Goal: Information Seeking & Learning: Find specific fact

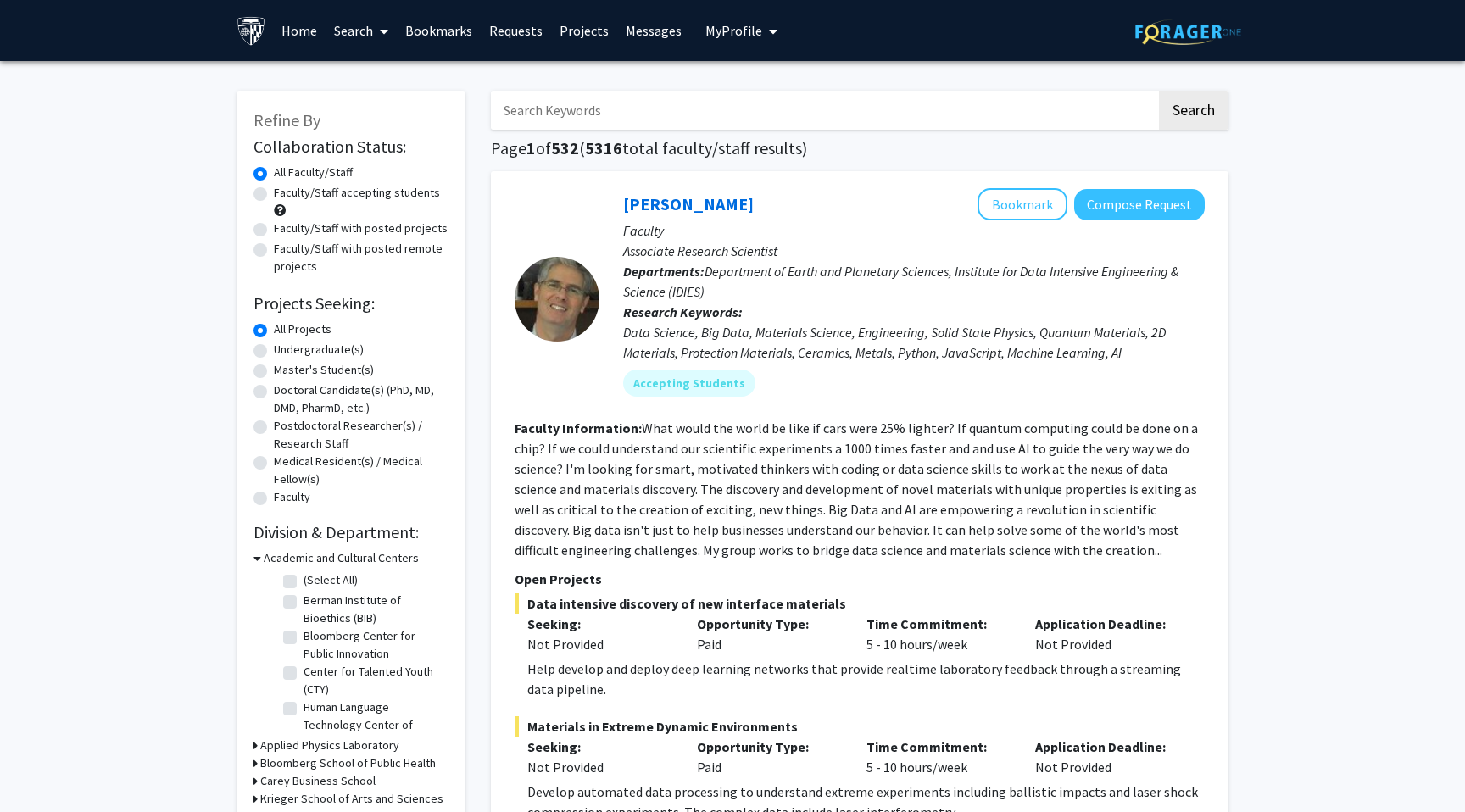
click at [274, 35] on link "Home" at bounding box center [300, 30] width 53 height 60
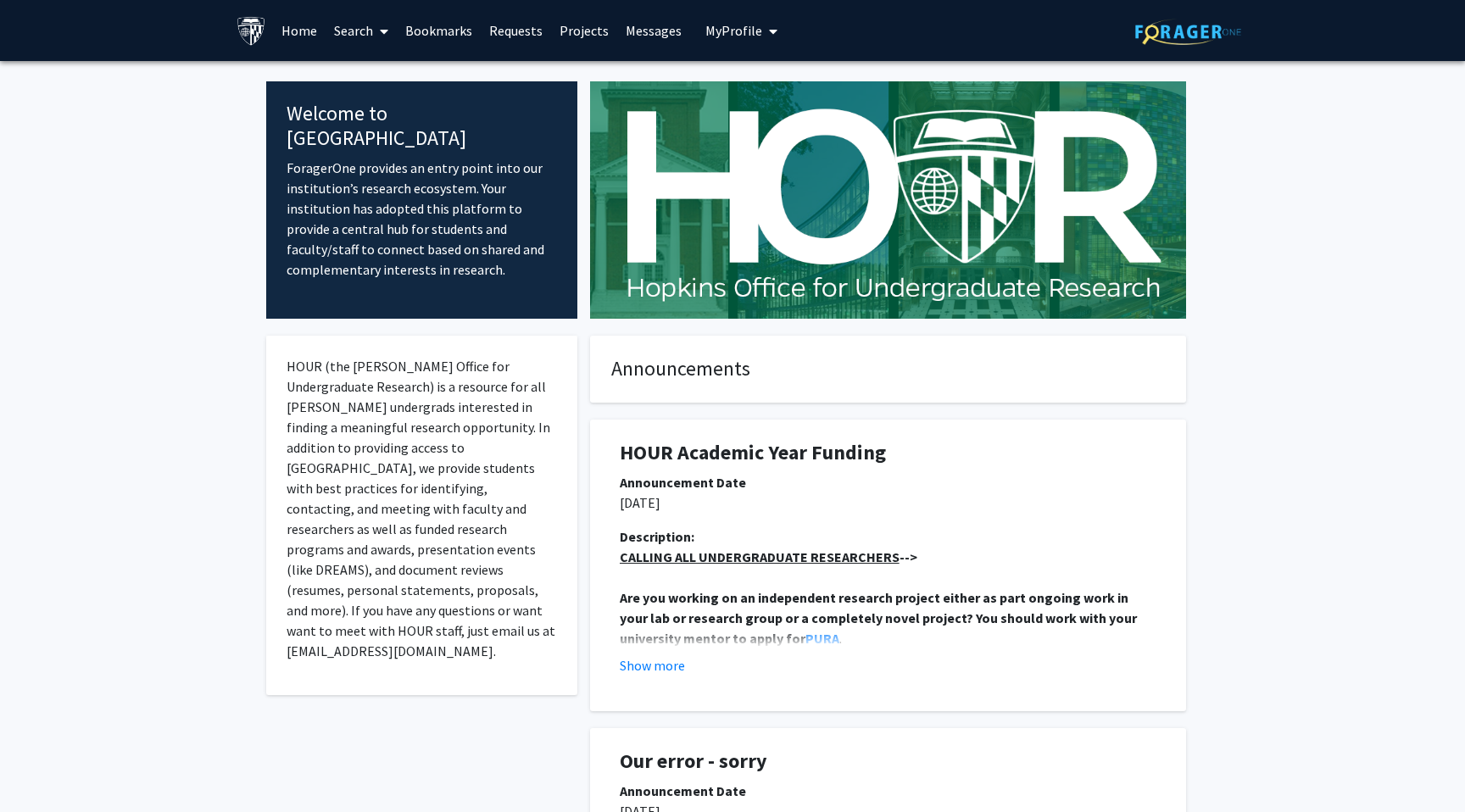
click at [363, 22] on link "Search" at bounding box center [360, 30] width 71 height 60
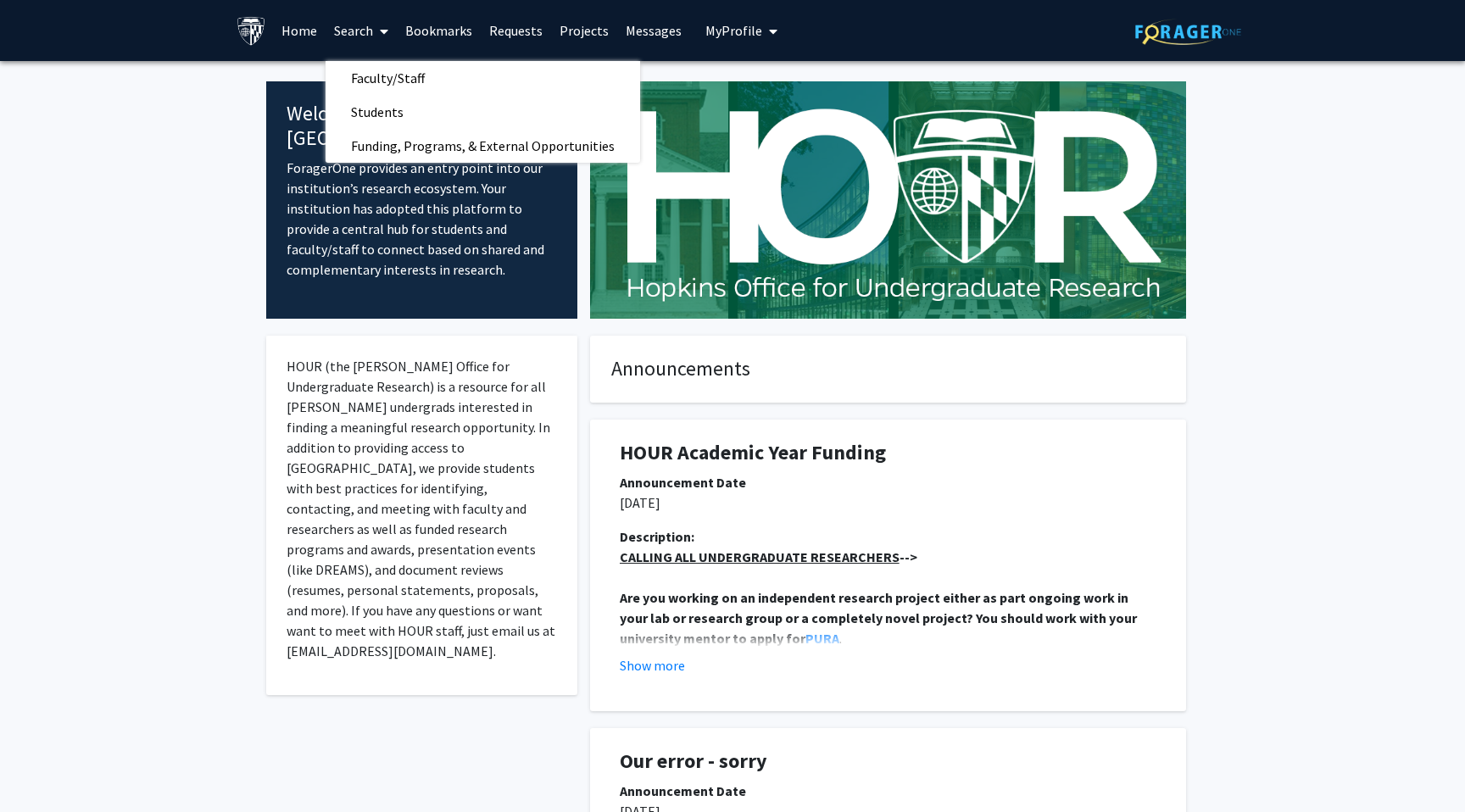
click at [571, 27] on link "Projects" at bounding box center [584, 30] width 66 height 60
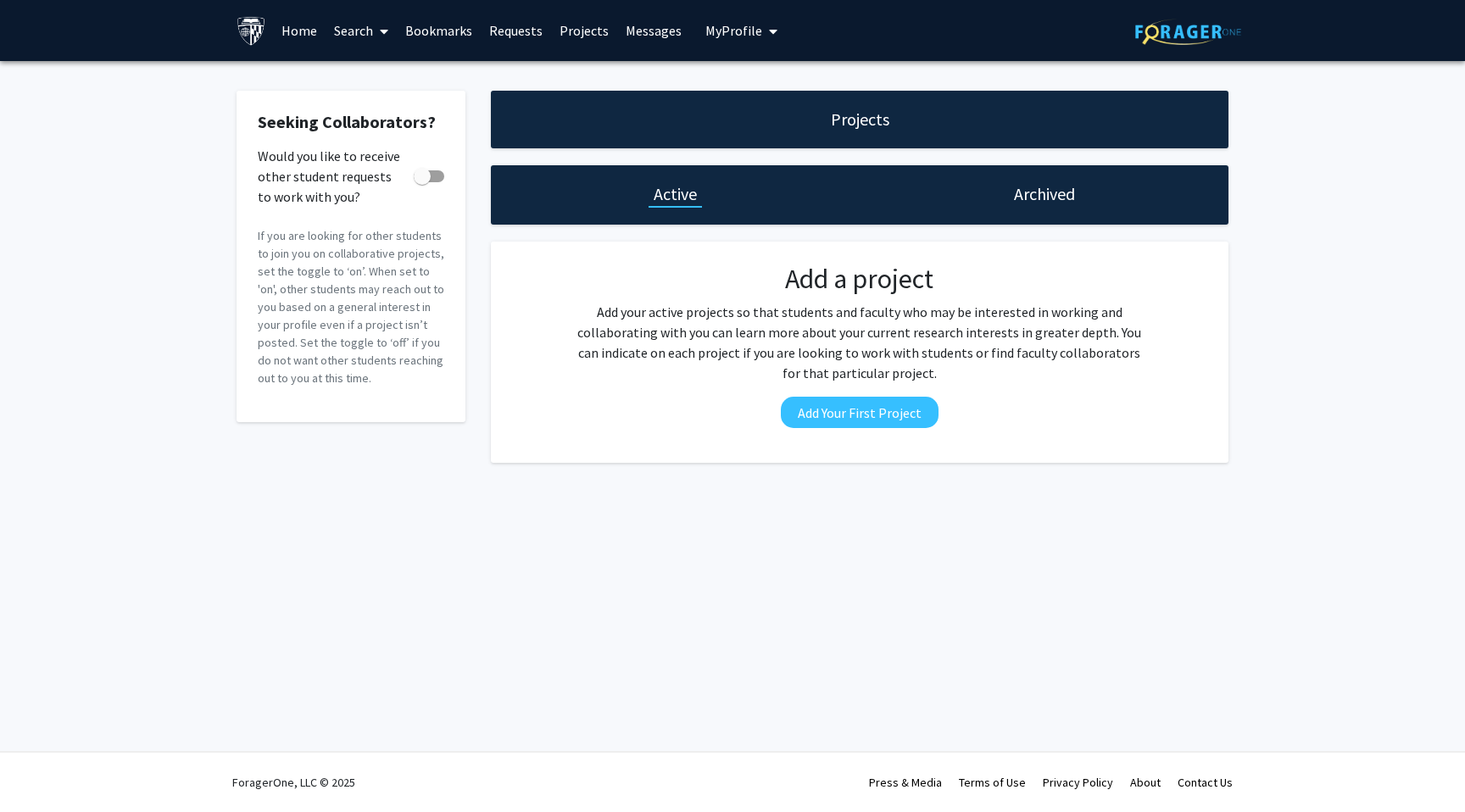
click at [378, 24] on span at bounding box center [380, 31] width 15 height 60
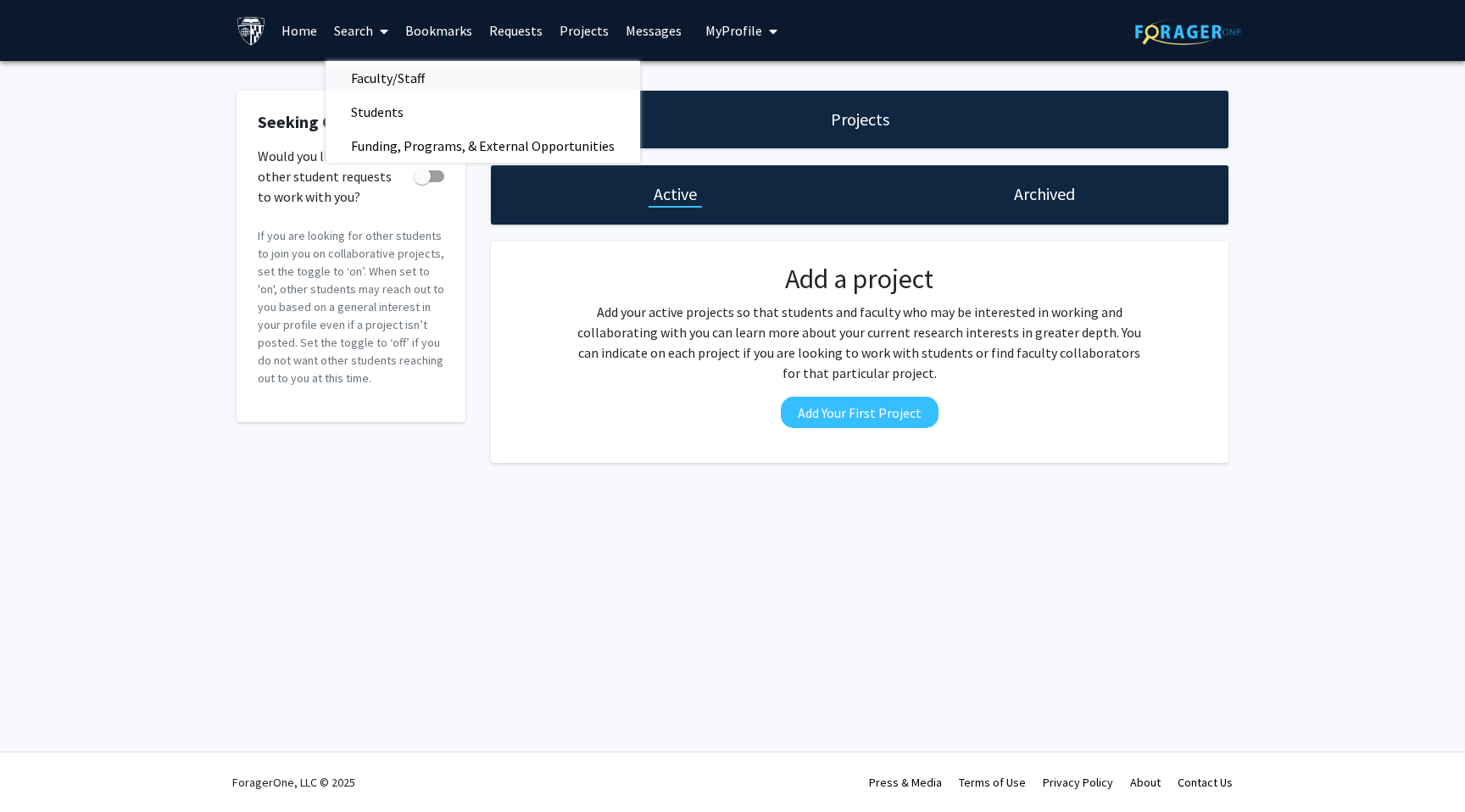
click at [373, 76] on span "Faculty/Staff" at bounding box center [388, 78] width 125 height 34
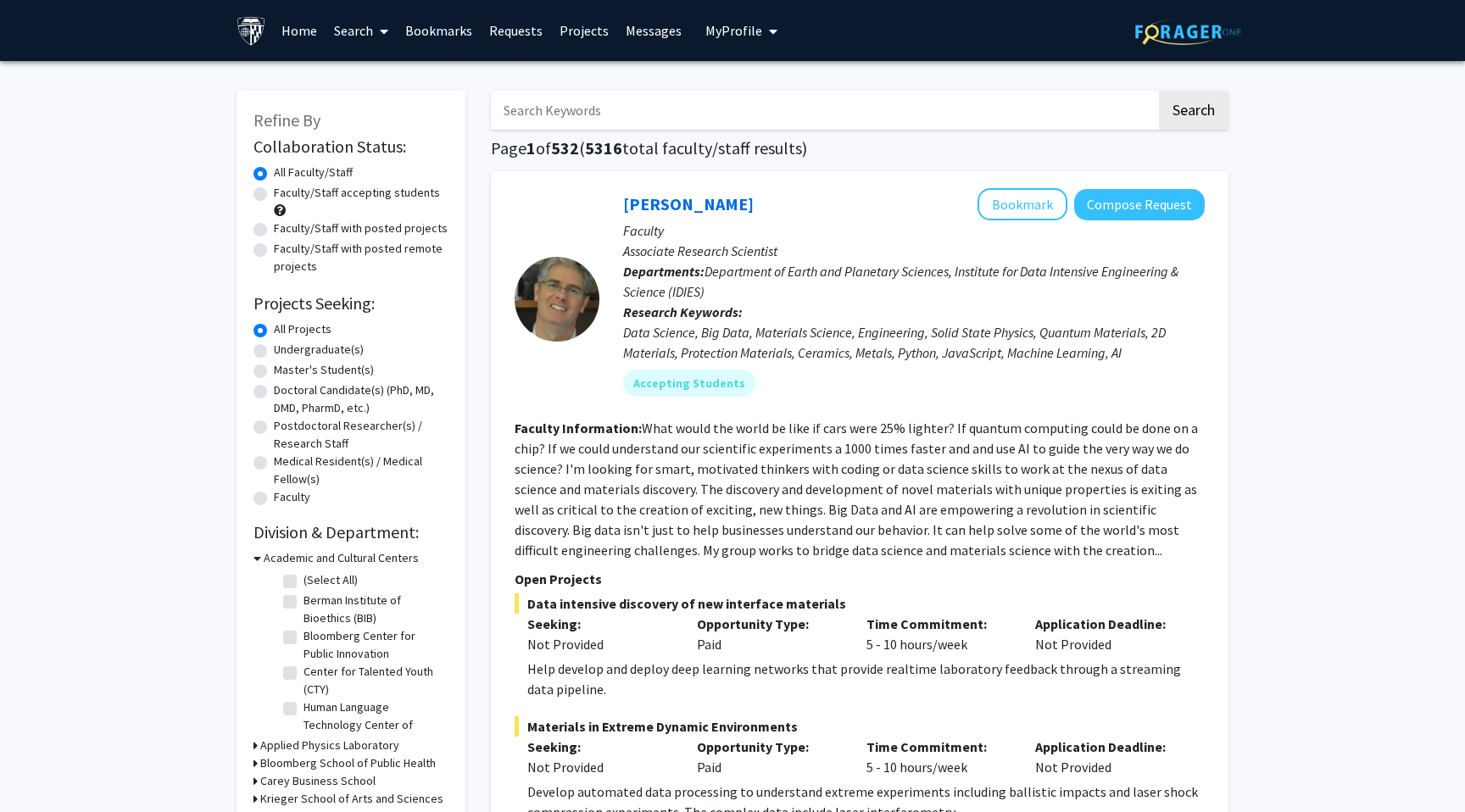
click at [274, 344] on label "Undergraduate(s)" at bounding box center [319, 349] width 90 height 18
click at [274, 344] on input "Undergraduate(s)" at bounding box center [280, 346] width 11 height 11
radio input "true"
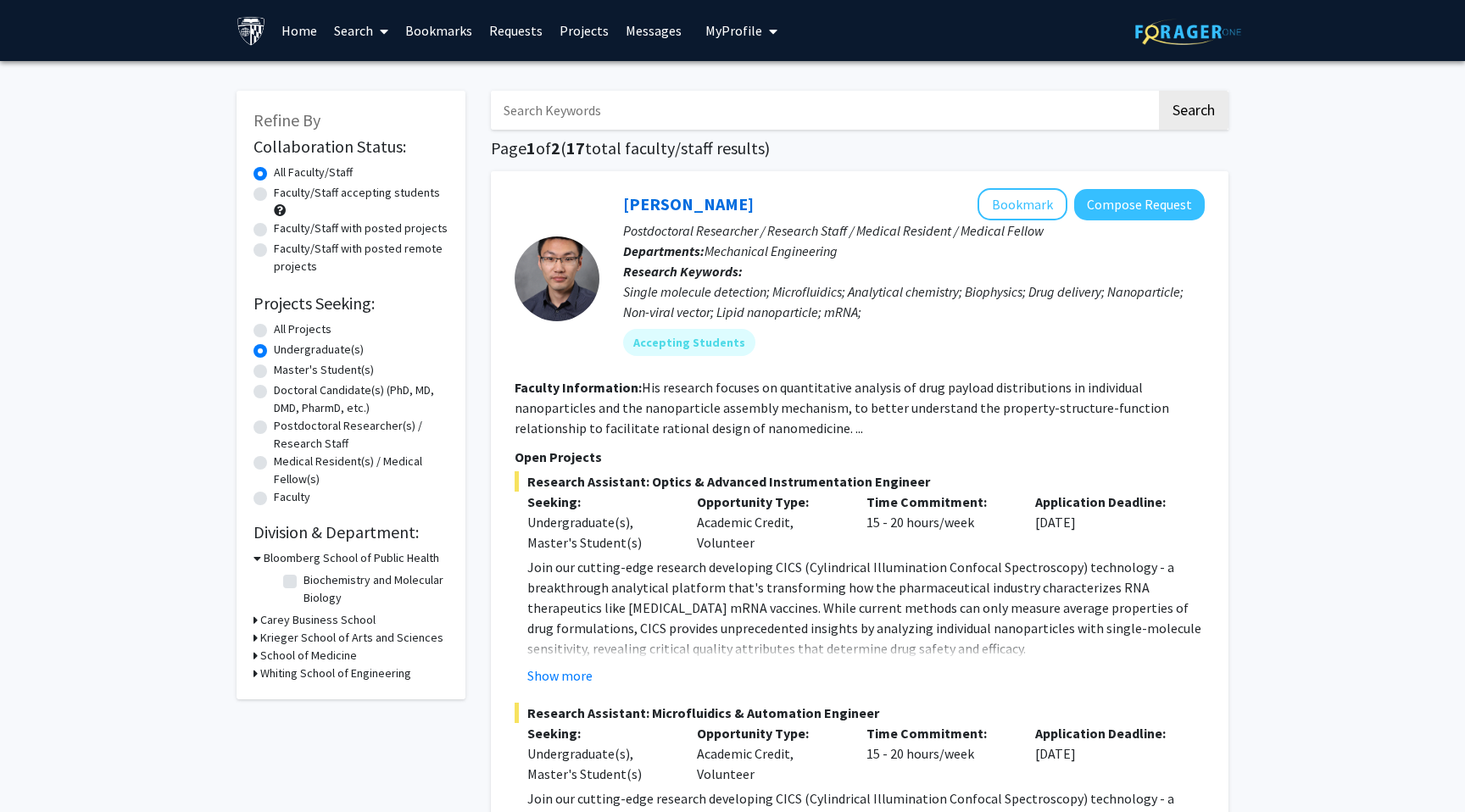
click at [274, 504] on label "Faculty" at bounding box center [292, 496] width 37 height 18
click at [274, 499] on input "Faculty" at bounding box center [280, 493] width 11 height 11
radio input "true"
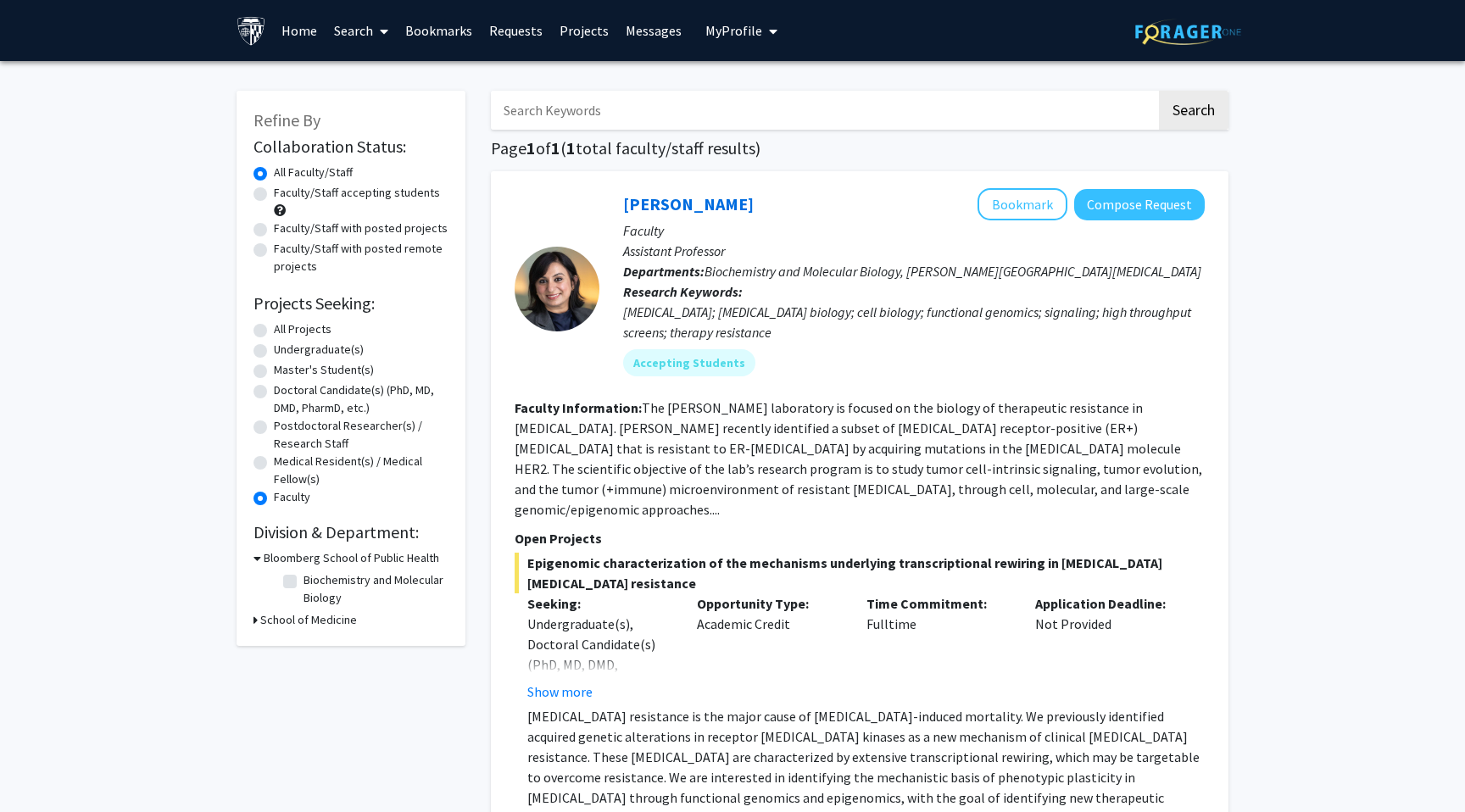
click at [258, 343] on div "Undergraduate(s)" at bounding box center [351, 351] width 195 height 21
click at [274, 356] on label "Undergraduate(s)" at bounding box center [319, 349] width 90 height 18
click at [274, 352] on input "Undergraduate(s)" at bounding box center [280, 346] width 11 height 11
radio input "true"
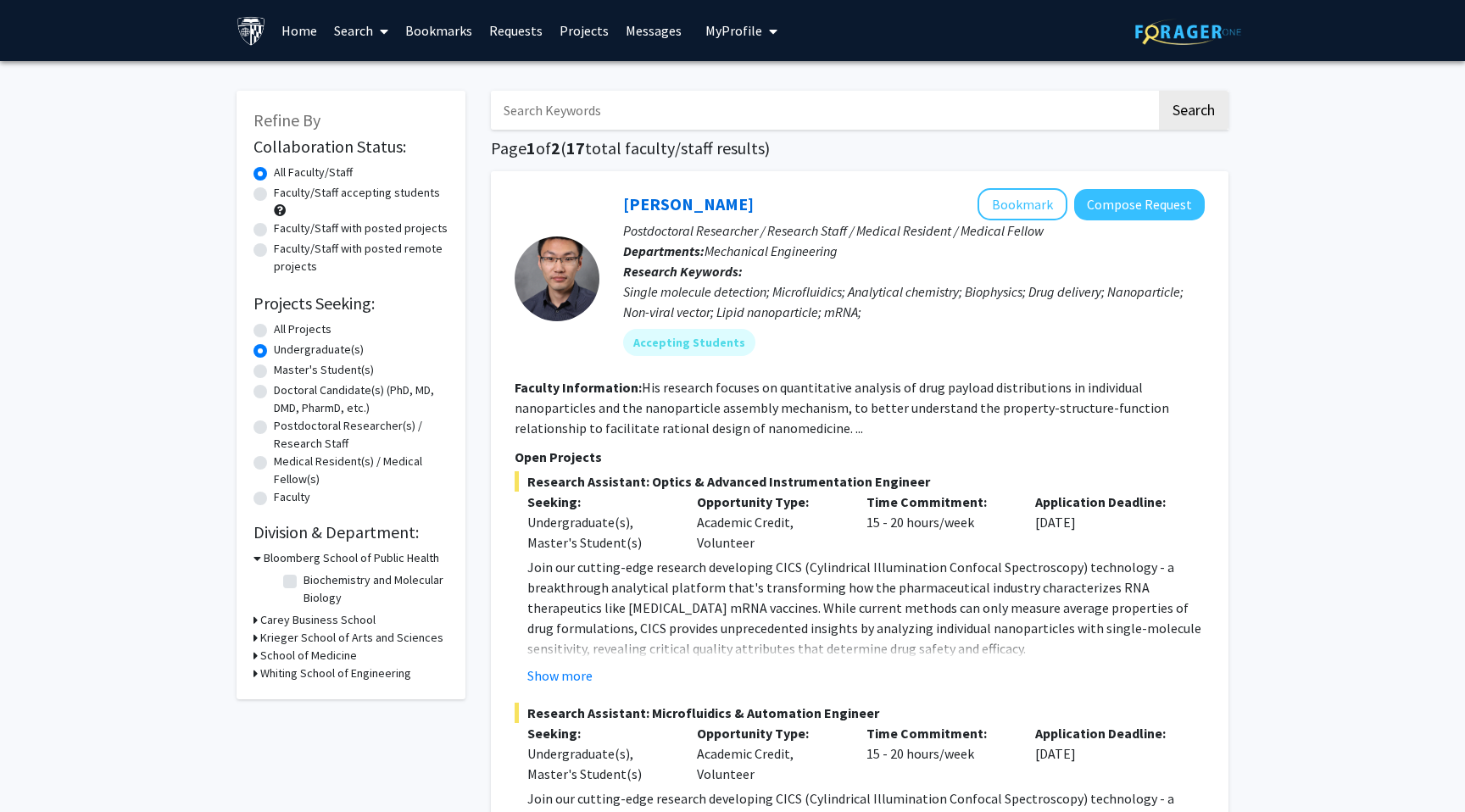
click at [253, 675] on icon at bounding box center [255, 673] width 4 height 18
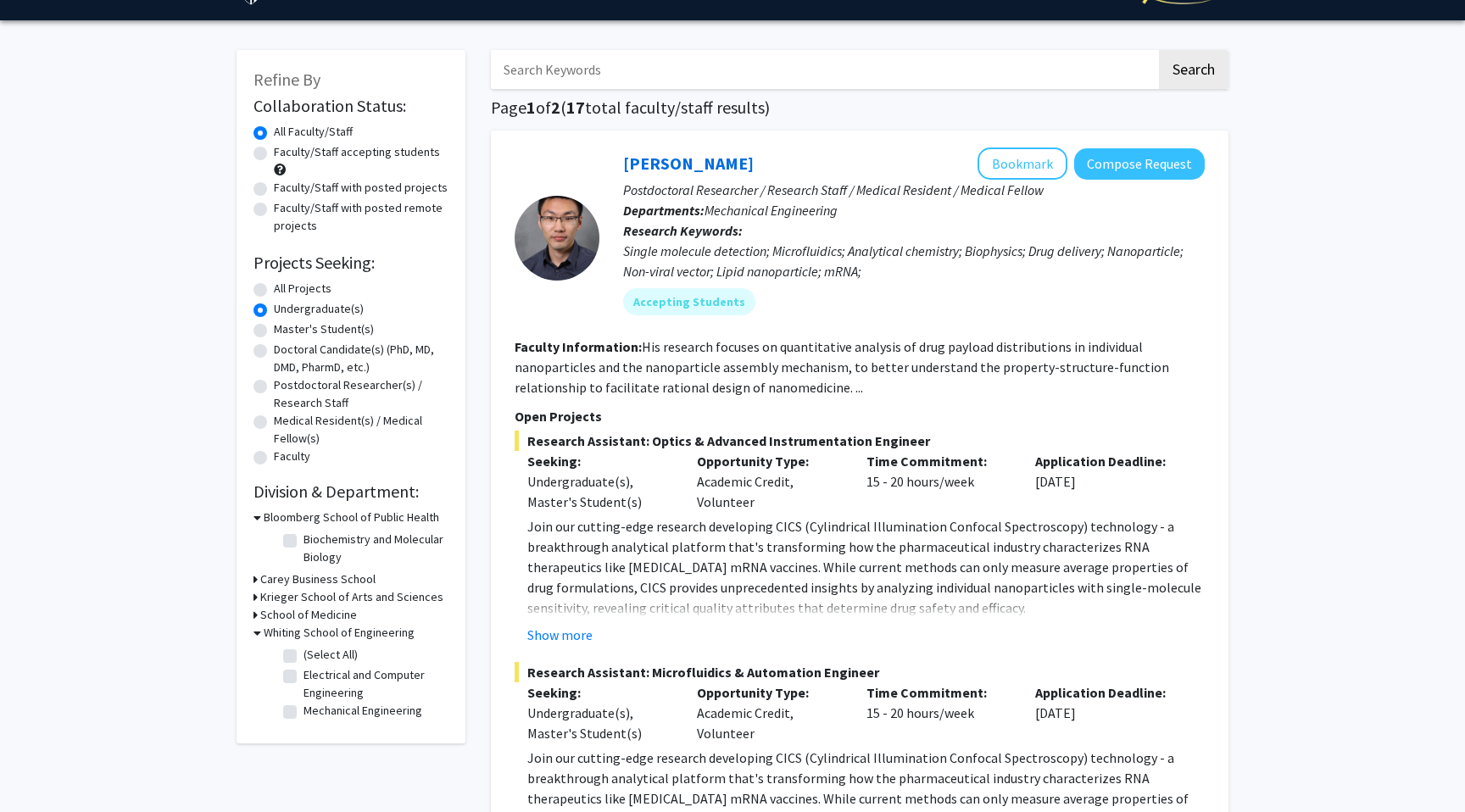
click at [304, 676] on label "Electrical and Computer Engineering" at bounding box center [374, 684] width 141 height 36
click at [304, 676] on input "Electrical and Computer Engineering" at bounding box center [309, 672] width 11 height 11
checkbox input "true"
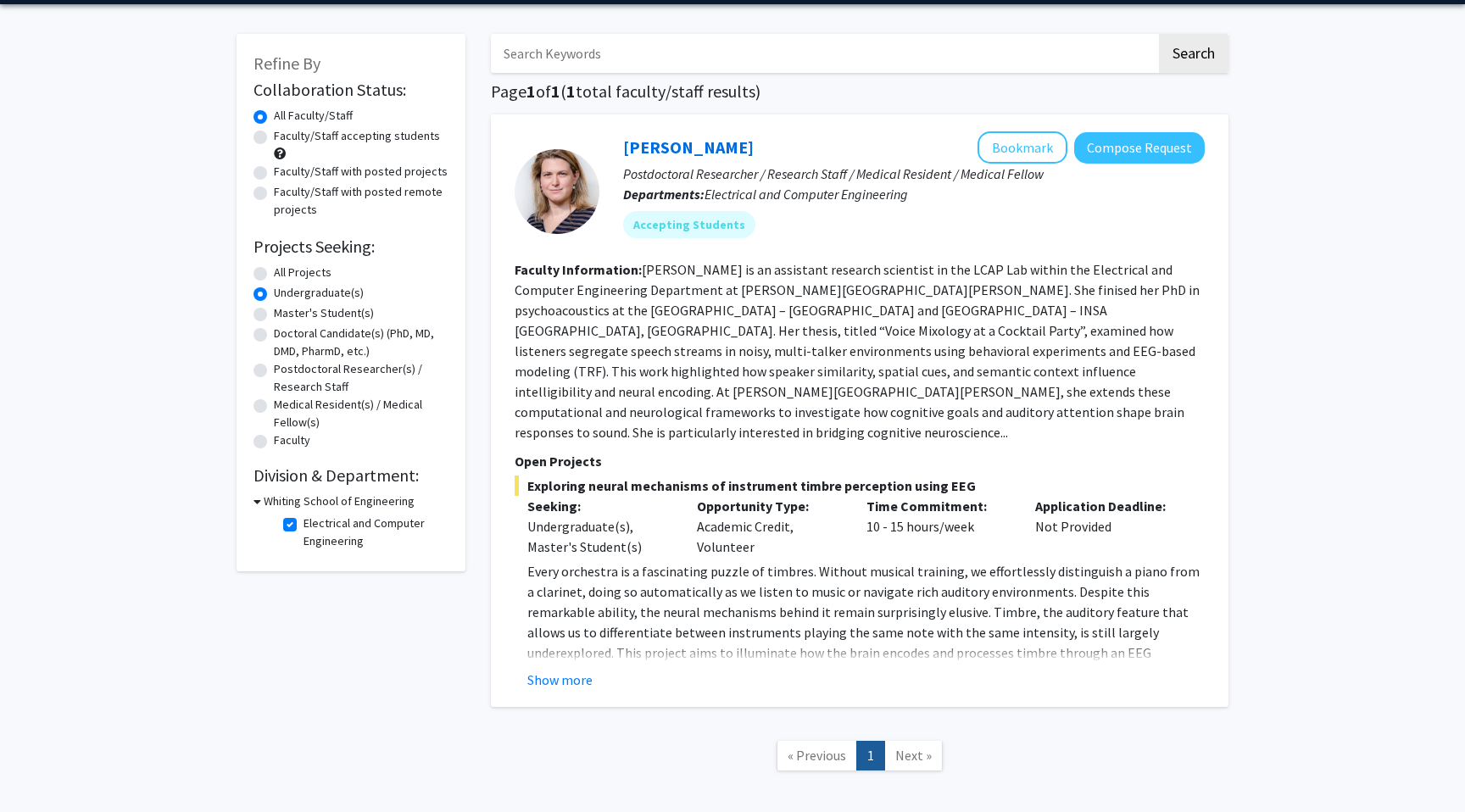
scroll to position [40, 0]
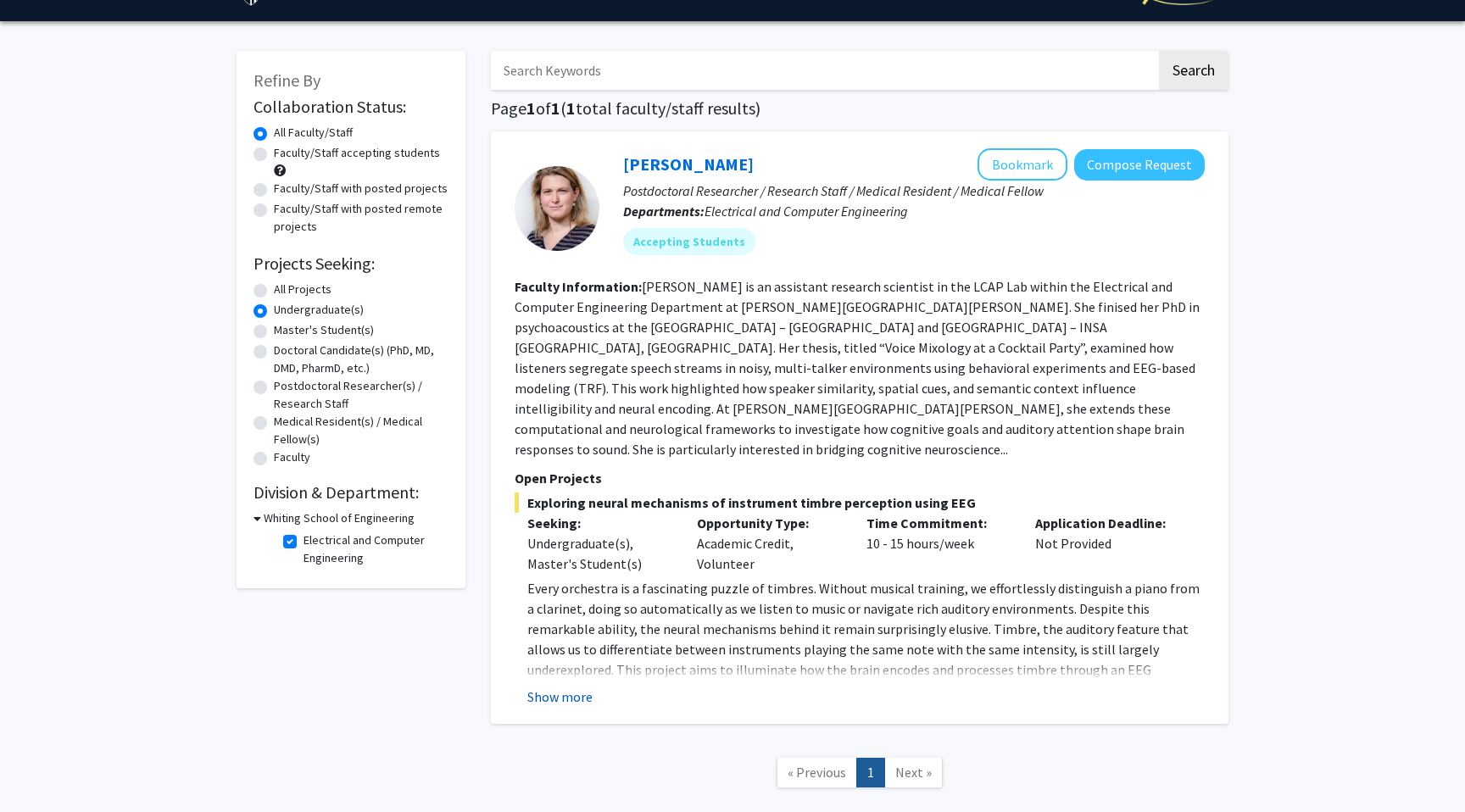
click at [578, 686] on button "Show more" at bounding box center [560, 697] width 65 height 21
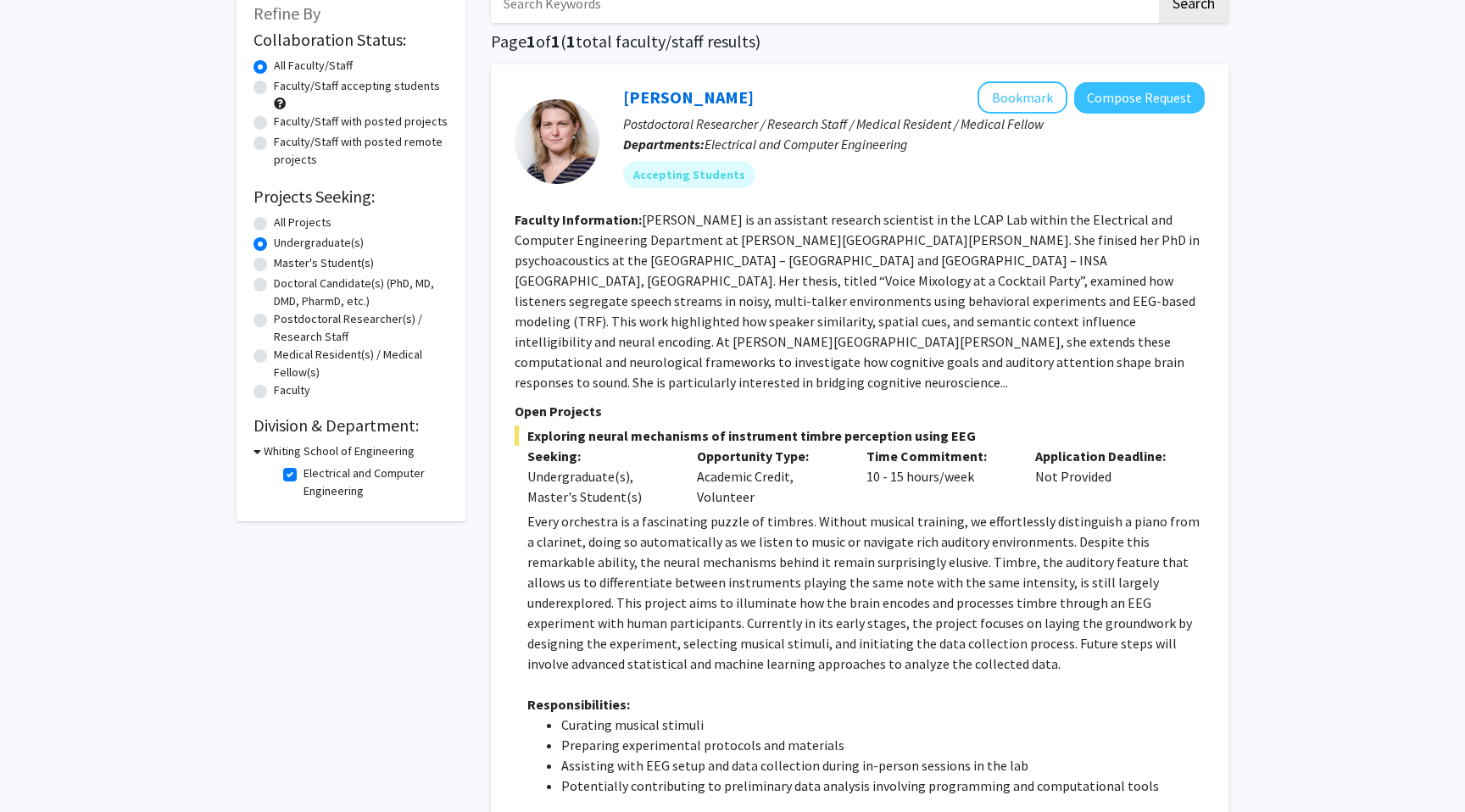
scroll to position [95, 0]
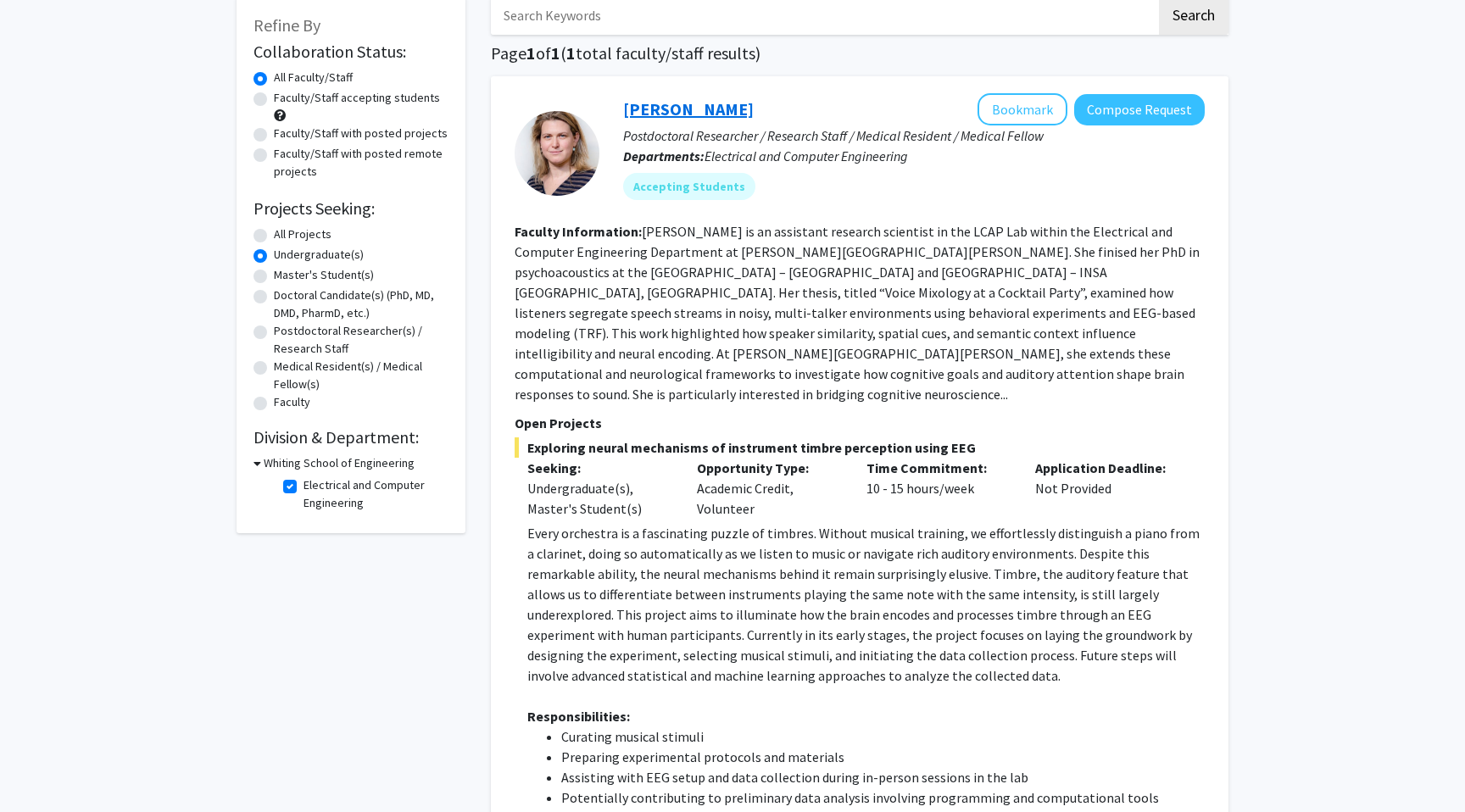
click at [675, 110] on link "[PERSON_NAME]" at bounding box center [689, 109] width 131 height 21
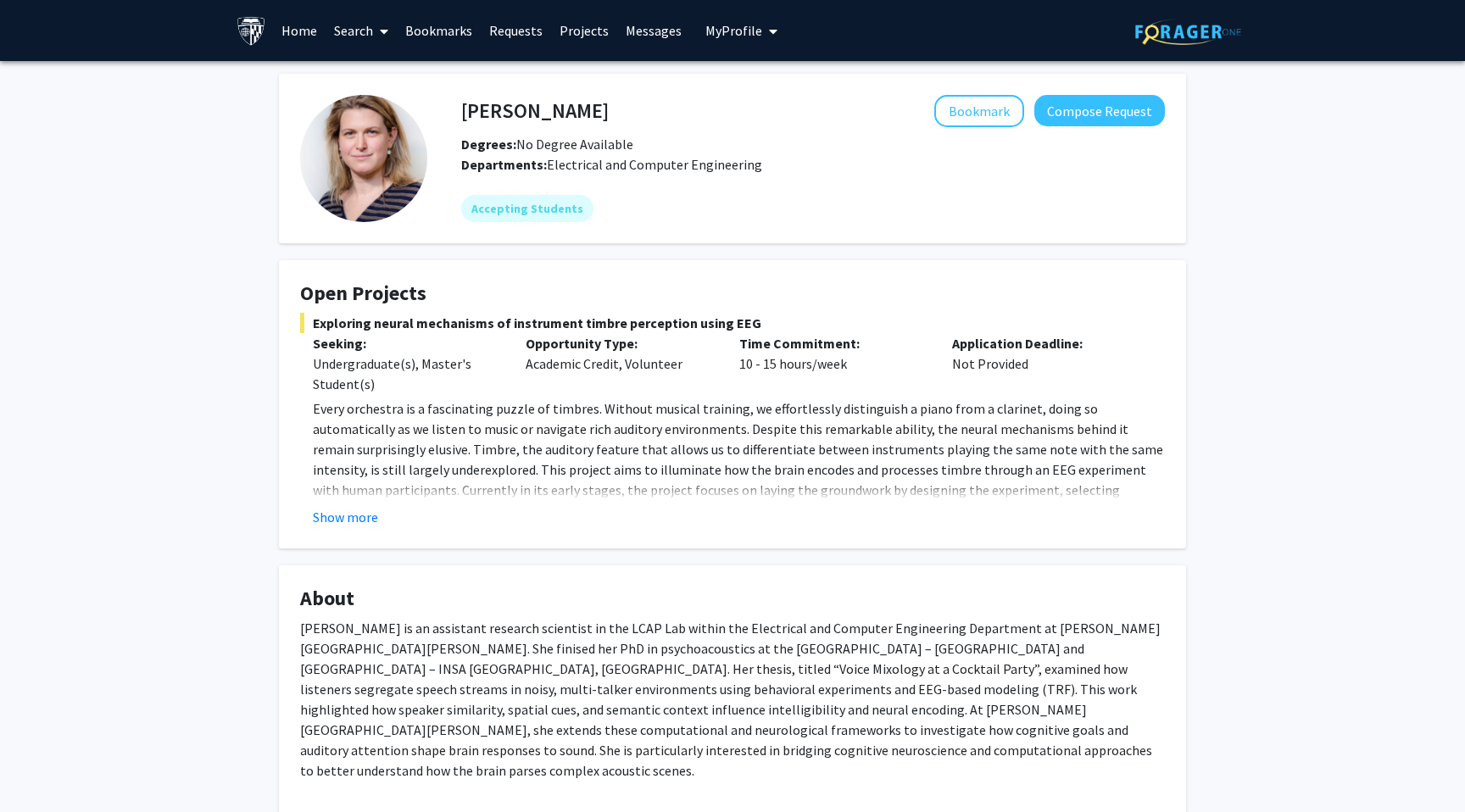
click at [358, 28] on link "Search" at bounding box center [360, 30] width 71 height 60
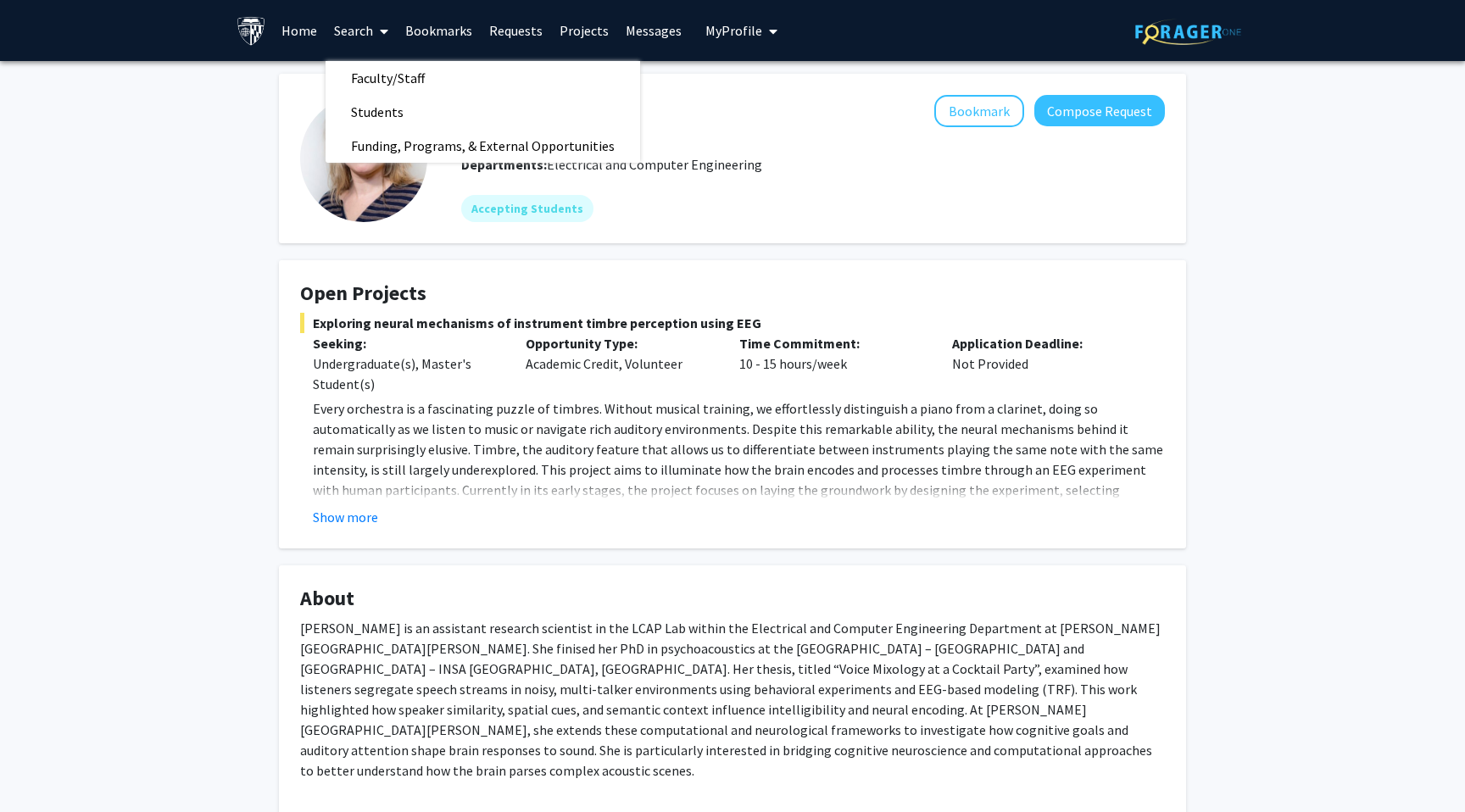
click at [286, 25] on link "Home" at bounding box center [300, 30] width 53 height 60
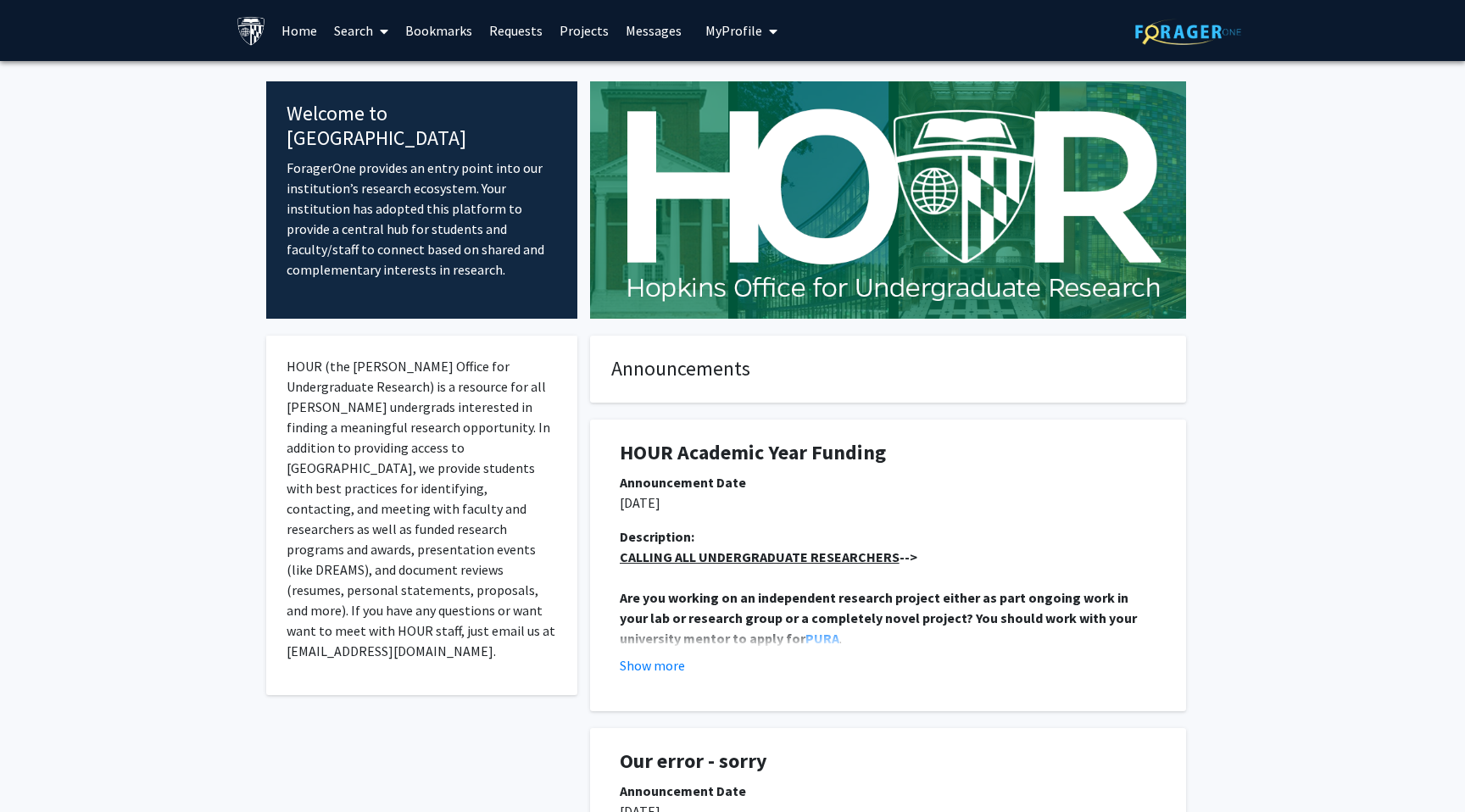
click at [350, 25] on link "Search" at bounding box center [360, 30] width 71 height 60
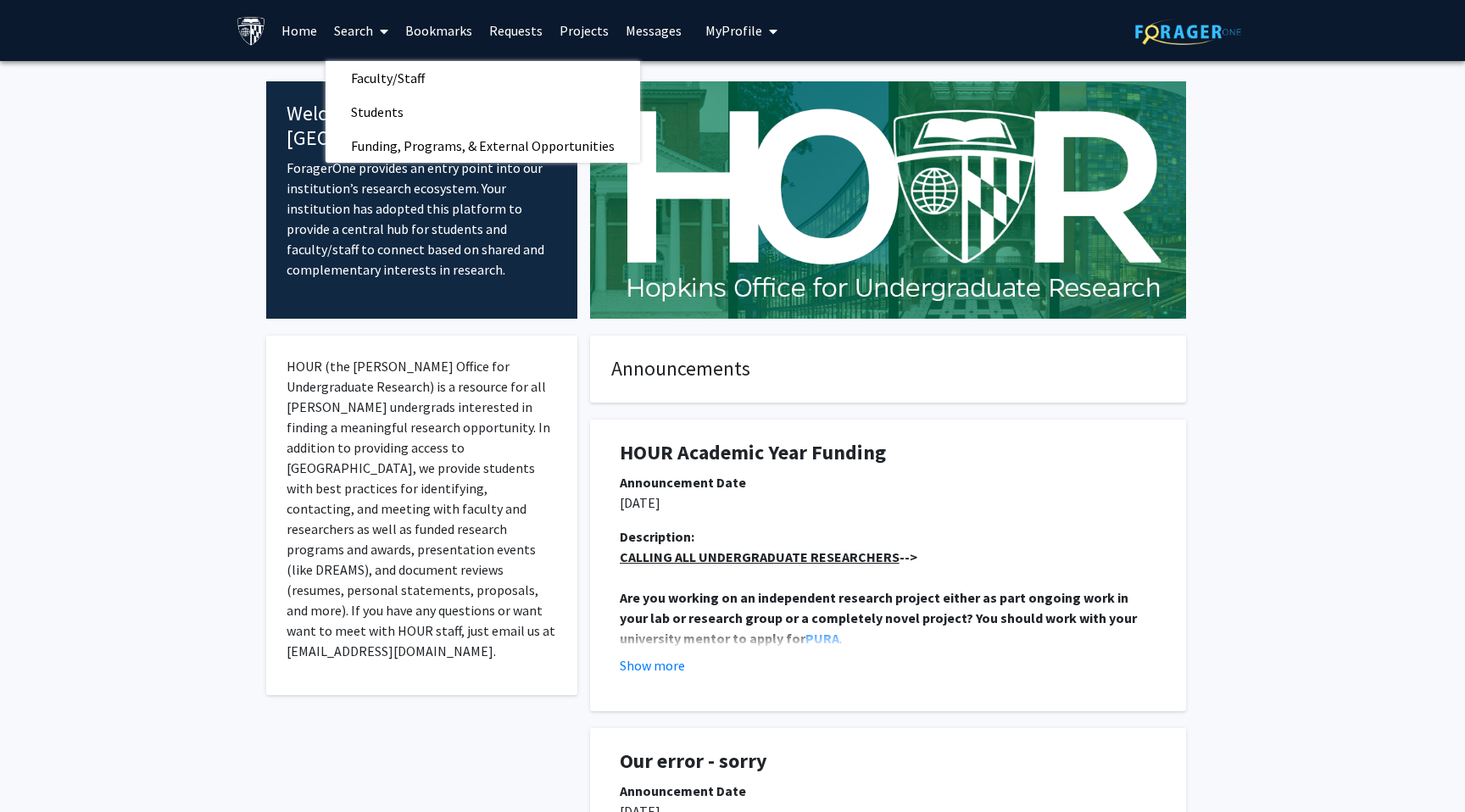
click at [283, 21] on link "Home" at bounding box center [300, 30] width 53 height 60
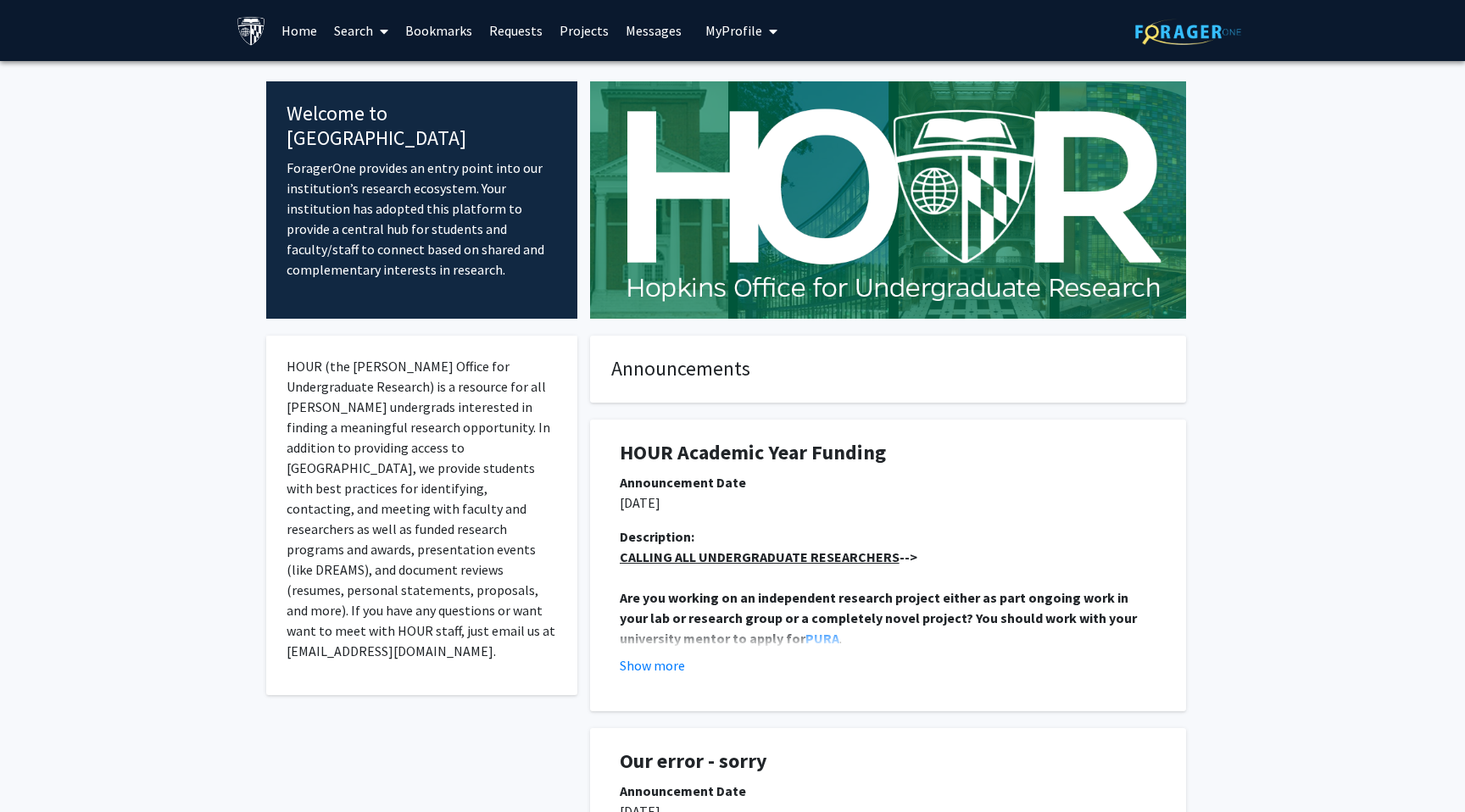
click at [254, 29] on img at bounding box center [251, 30] width 29 height 29
click at [741, 22] on span "My Profile" at bounding box center [734, 30] width 57 height 17
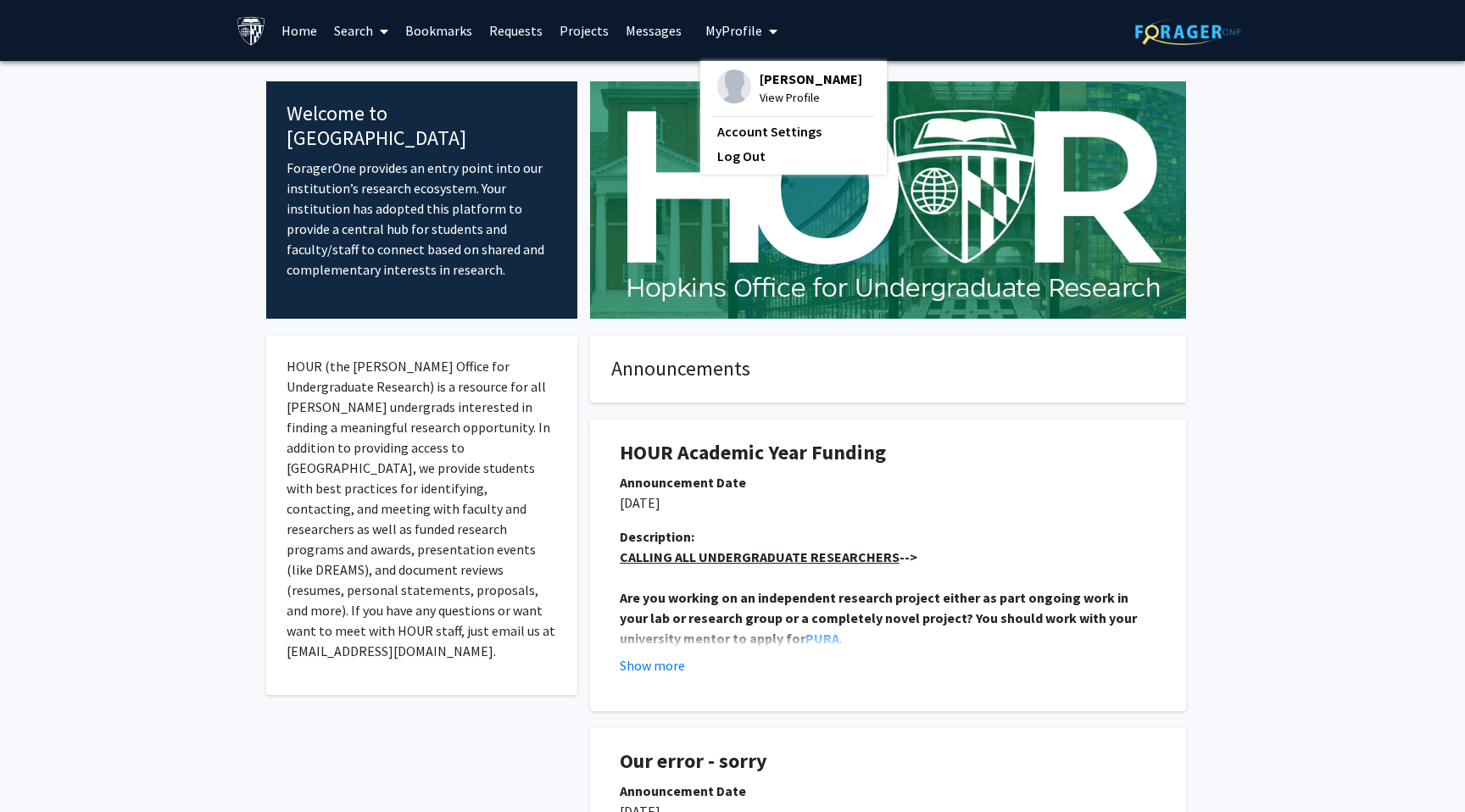
click at [664, 34] on link "Messages" at bounding box center [654, 30] width 73 height 60
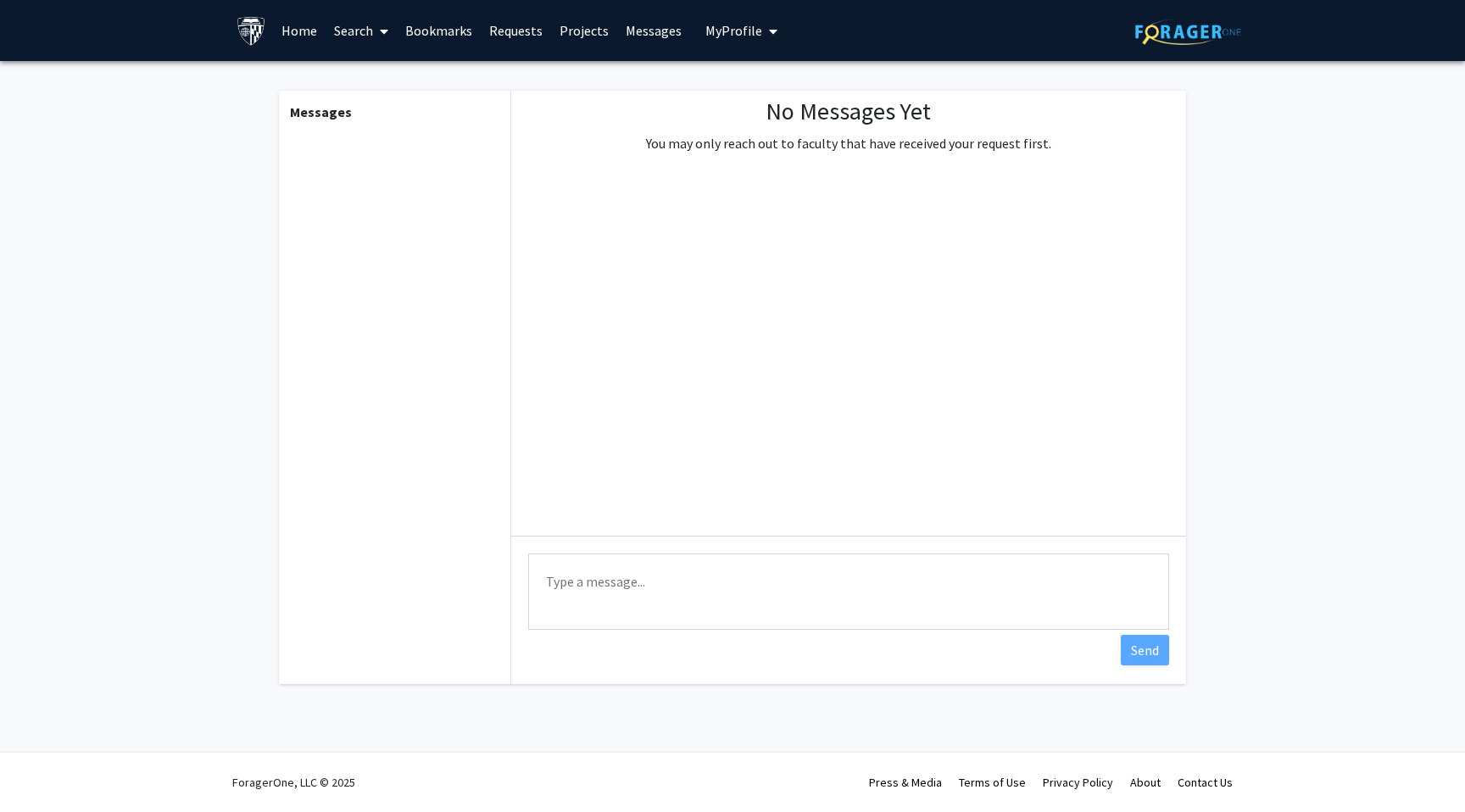
click at [573, 24] on link "Projects" at bounding box center [584, 30] width 66 height 60
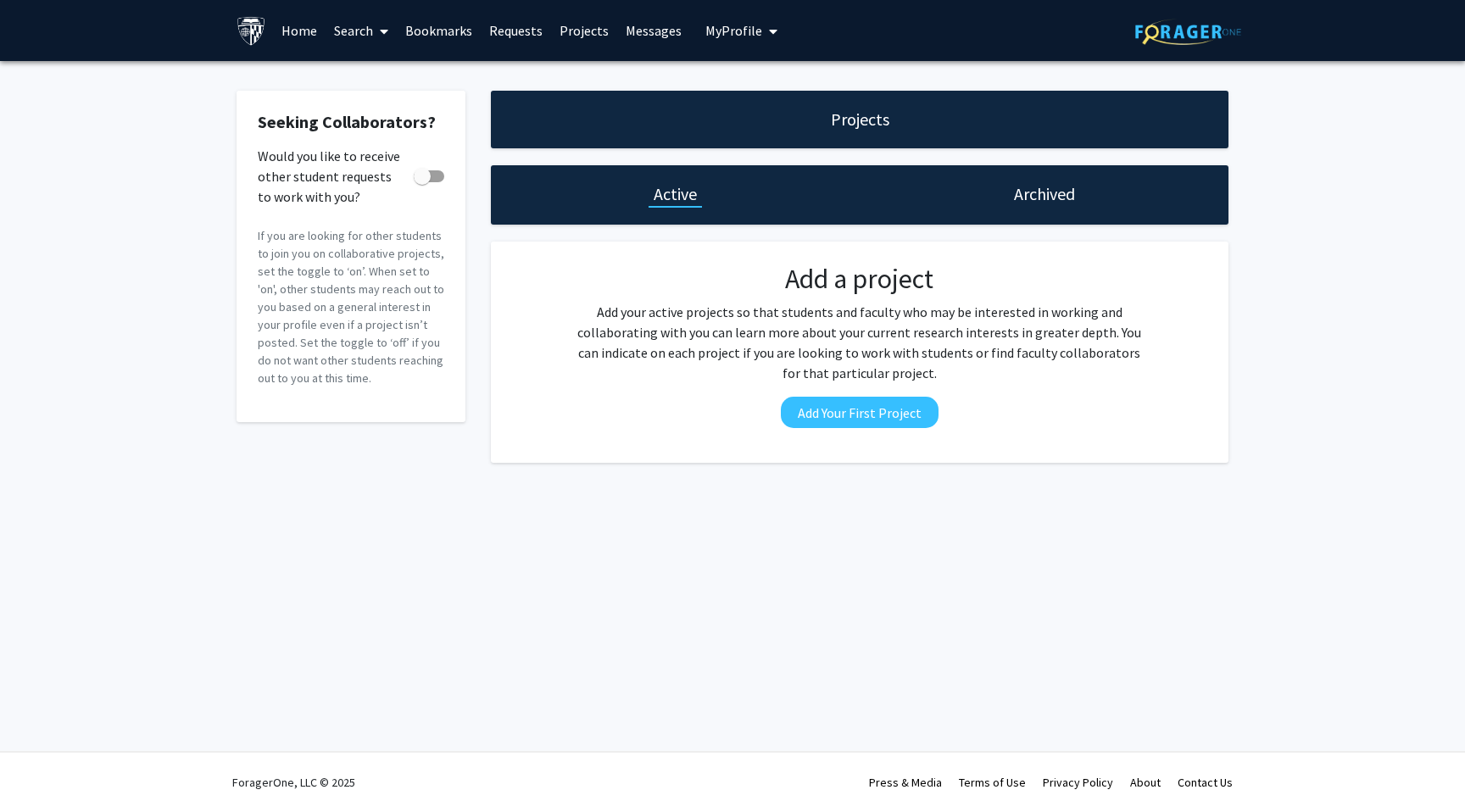
click at [517, 21] on link "Requests" at bounding box center [515, 30] width 70 height 60
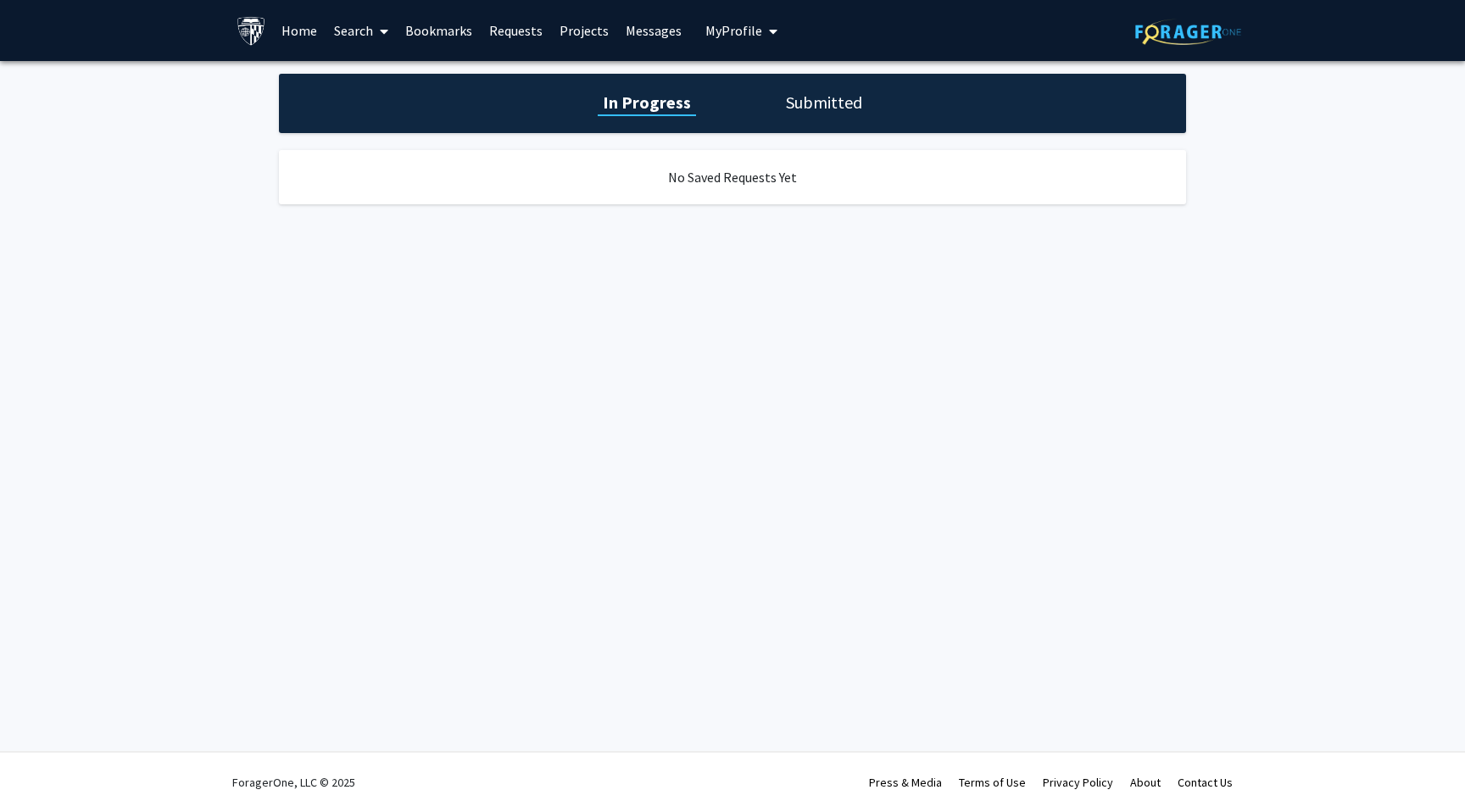
click at [465, 24] on link "Bookmarks" at bounding box center [439, 30] width 84 height 60
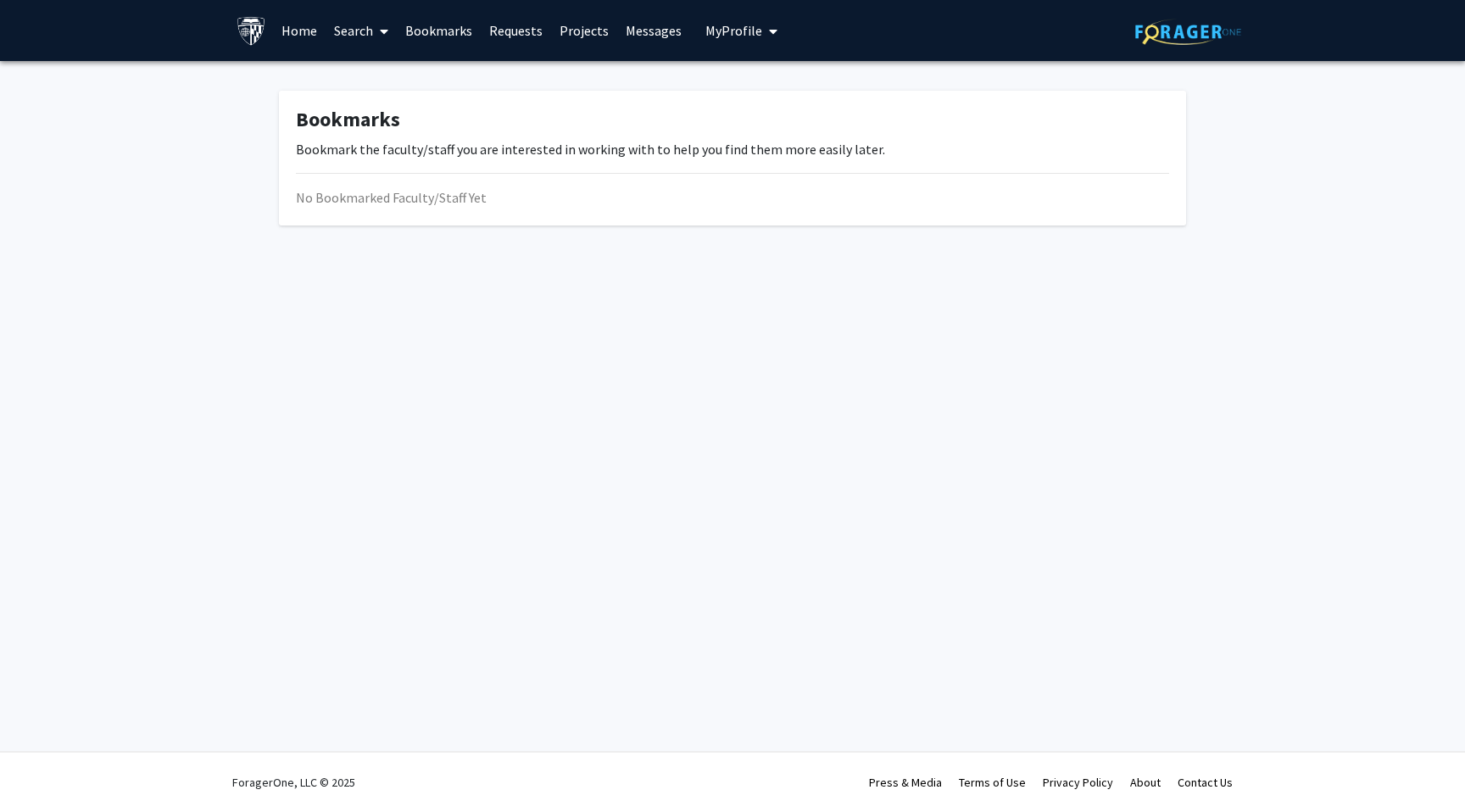
click at [498, 31] on link "Requests" at bounding box center [515, 30] width 70 height 60
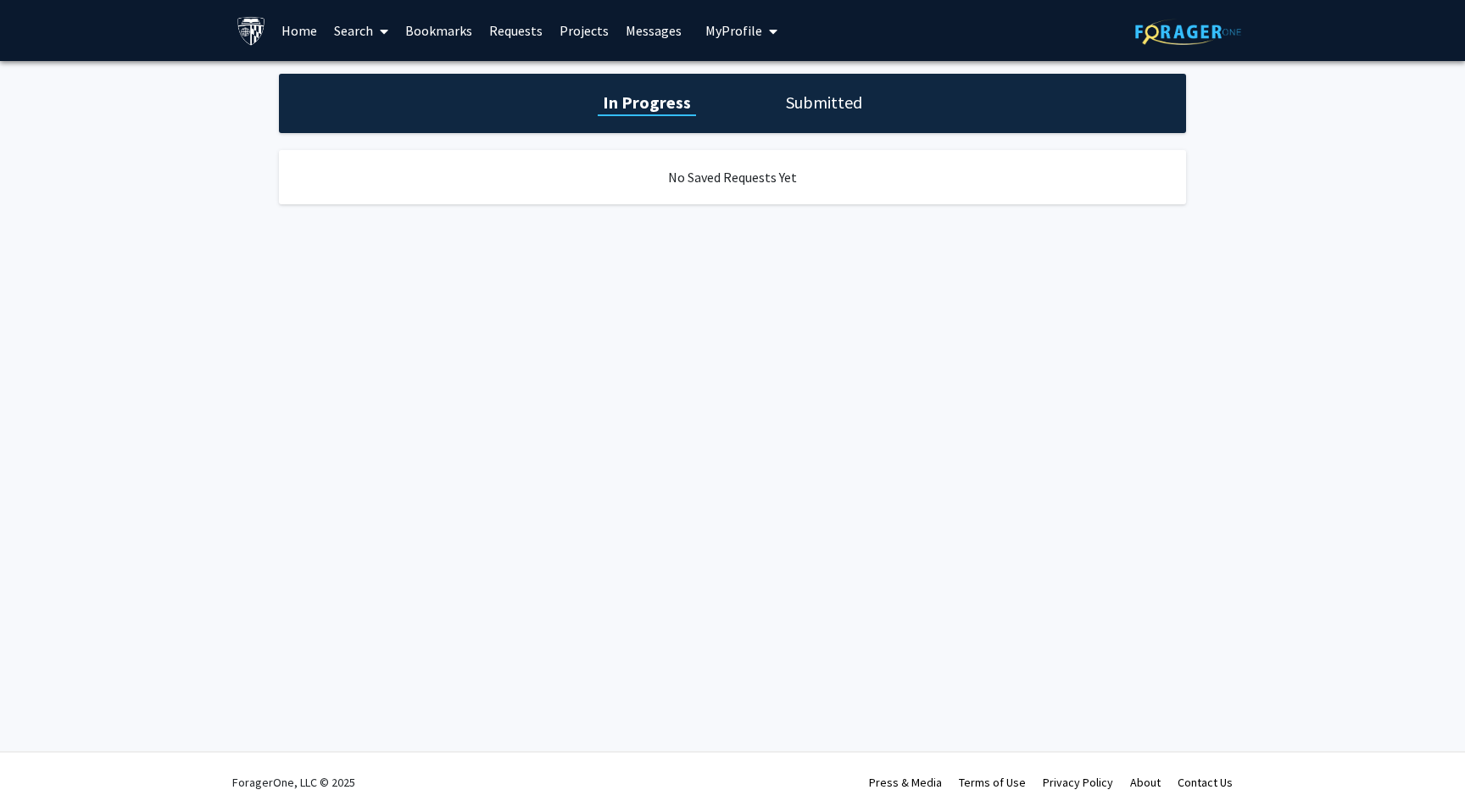
click at [452, 31] on link "Bookmarks" at bounding box center [439, 30] width 84 height 60
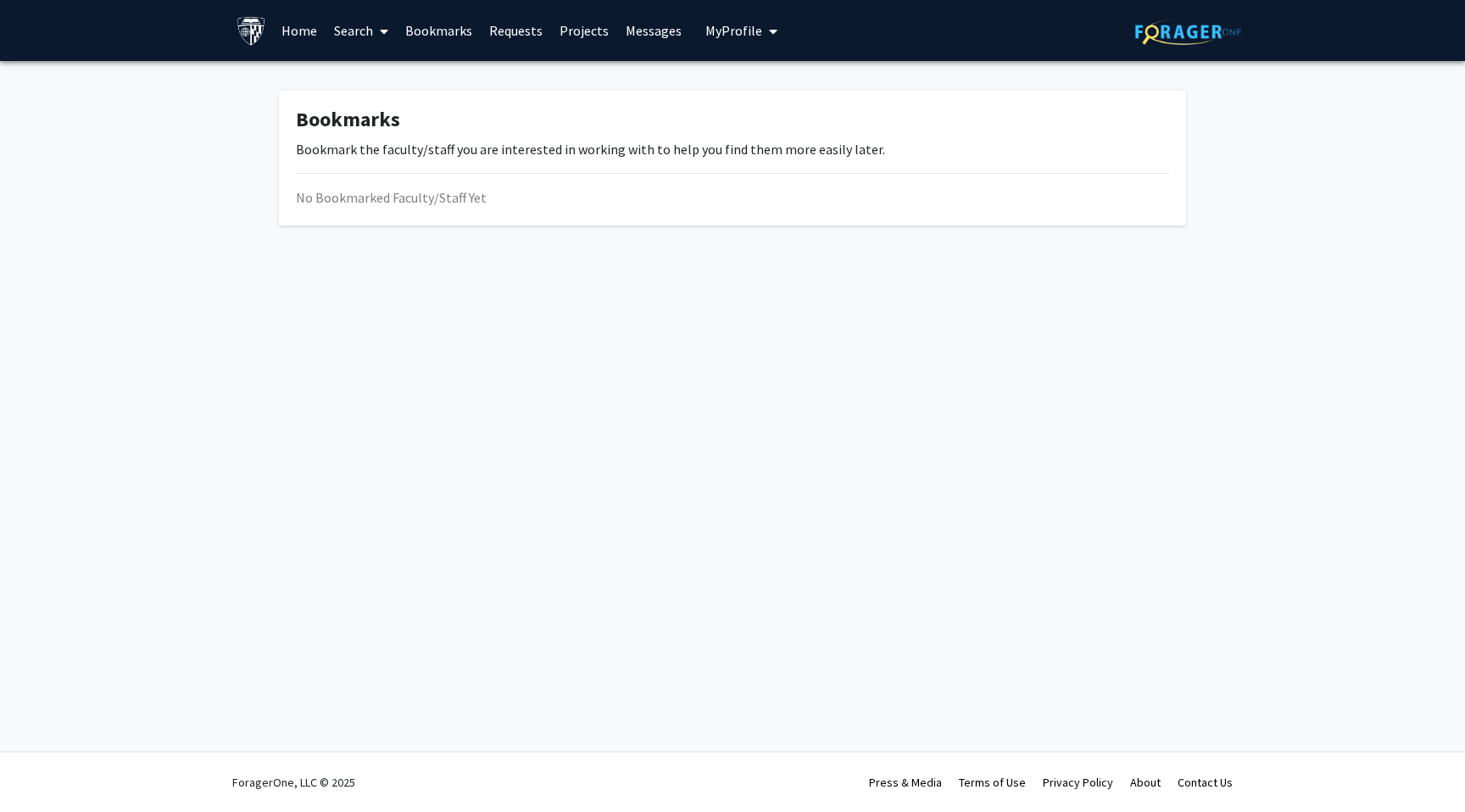
click at [382, 29] on icon at bounding box center [384, 31] width 9 height 13
click at [361, 72] on span "Faculty/Staff" at bounding box center [388, 78] width 125 height 34
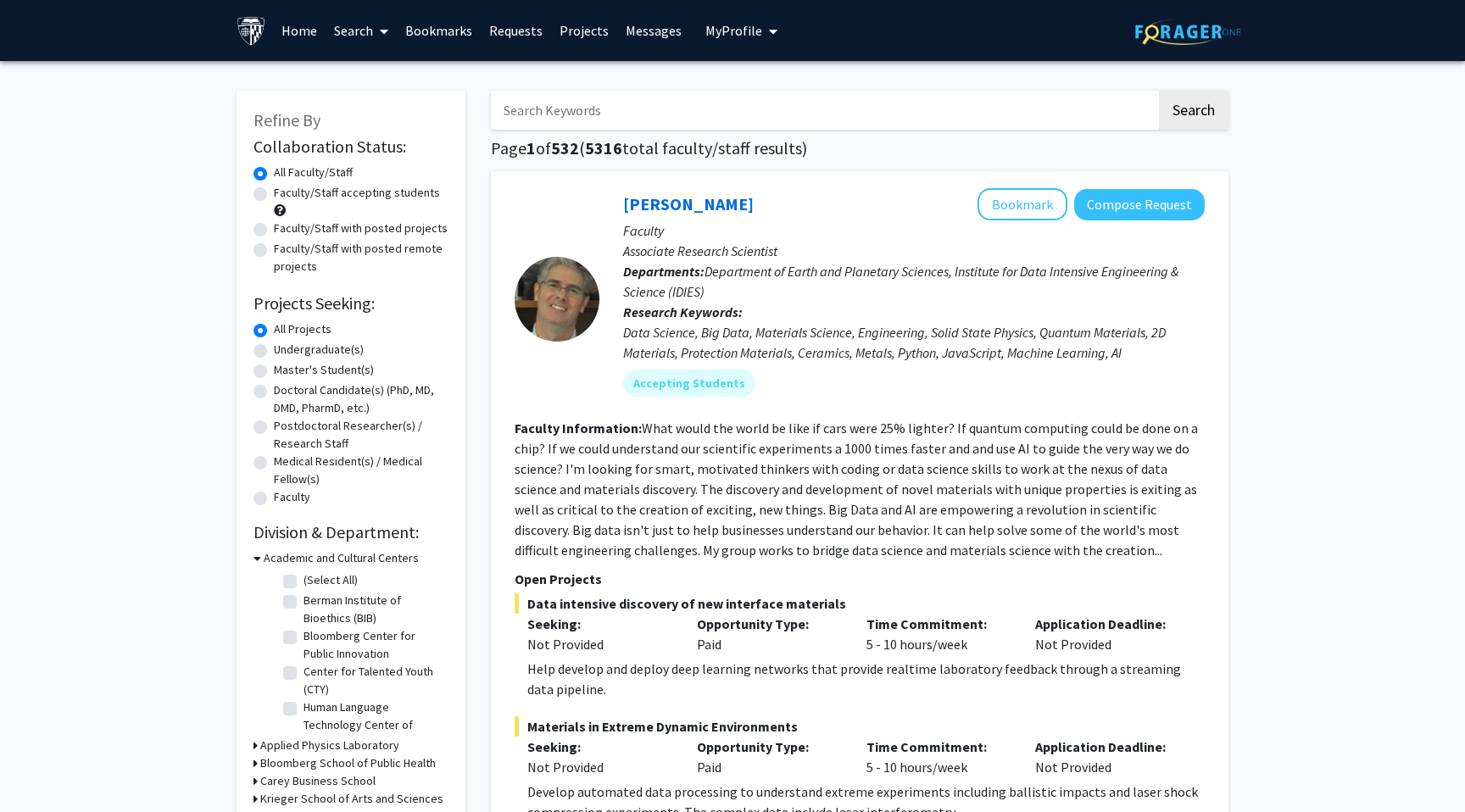
click at [568, 102] on input "Search Keywords" at bounding box center [824, 110] width 666 height 39
type input "[PERSON_NAME]"
click at [1160, 91] on button "Search" at bounding box center [1195, 110] width 70 height 39
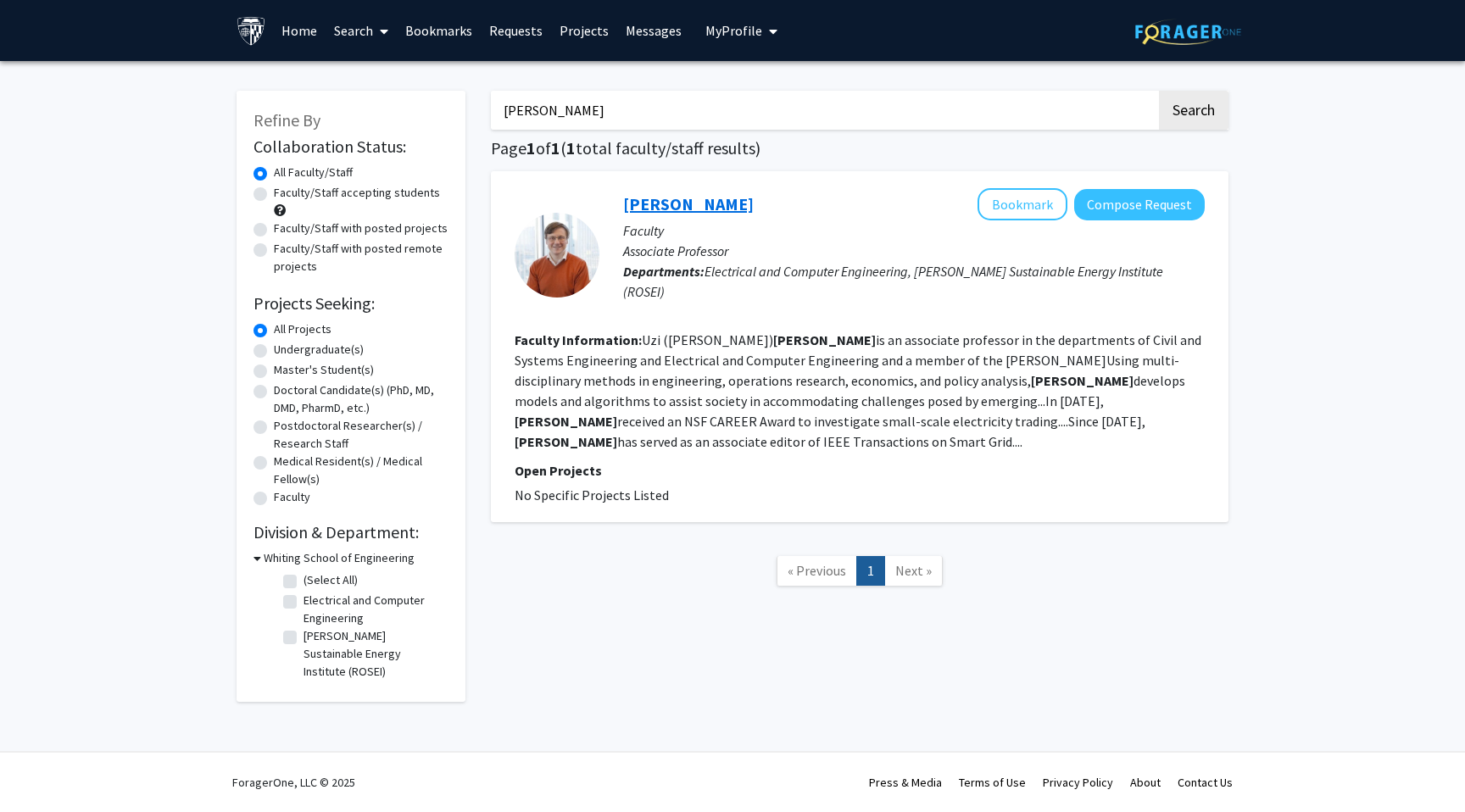
click at [684, 197] on link "[PERSON_NAME]" at bounding box center [689, 203] width 131 height 21
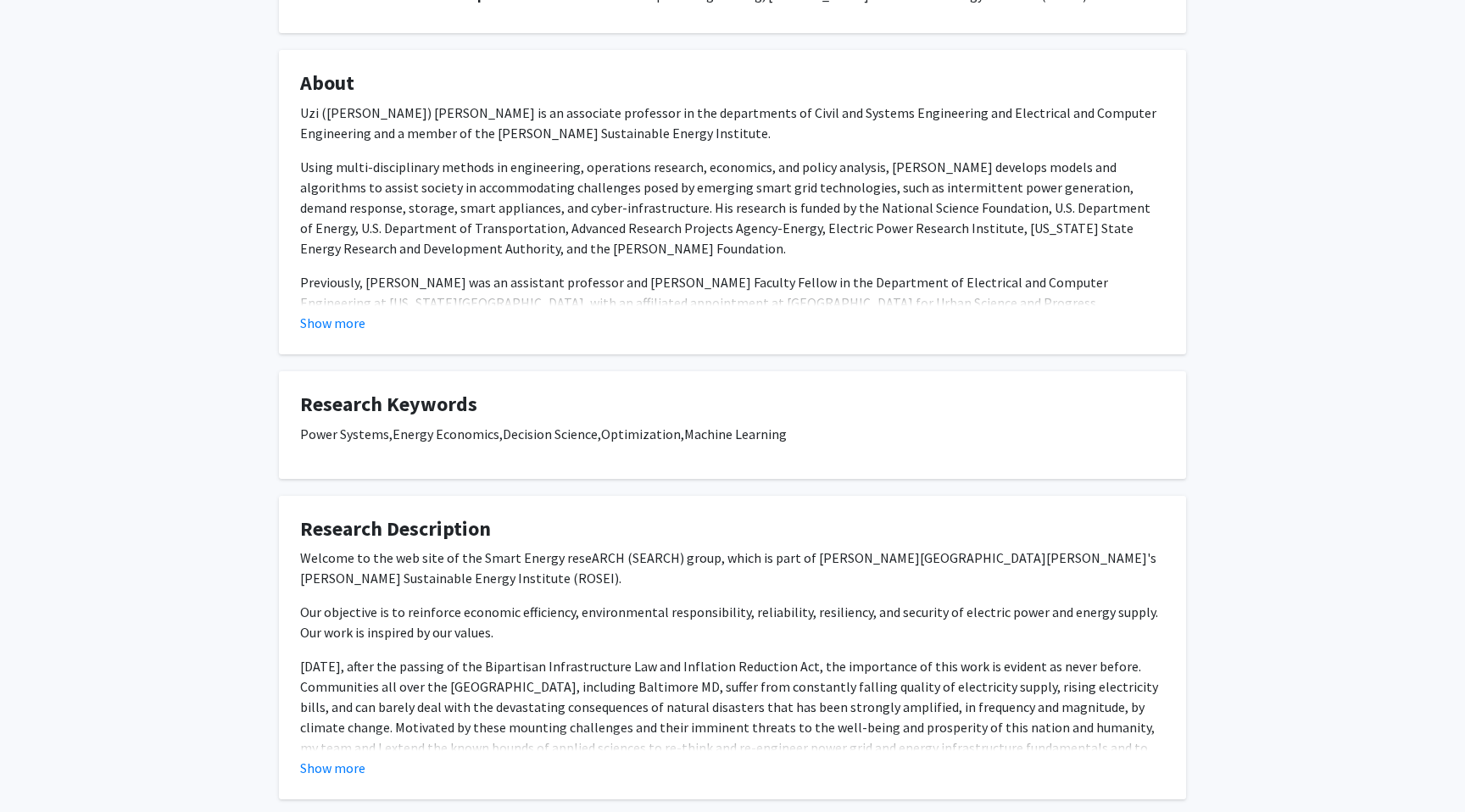
scroll to position [323, 0]
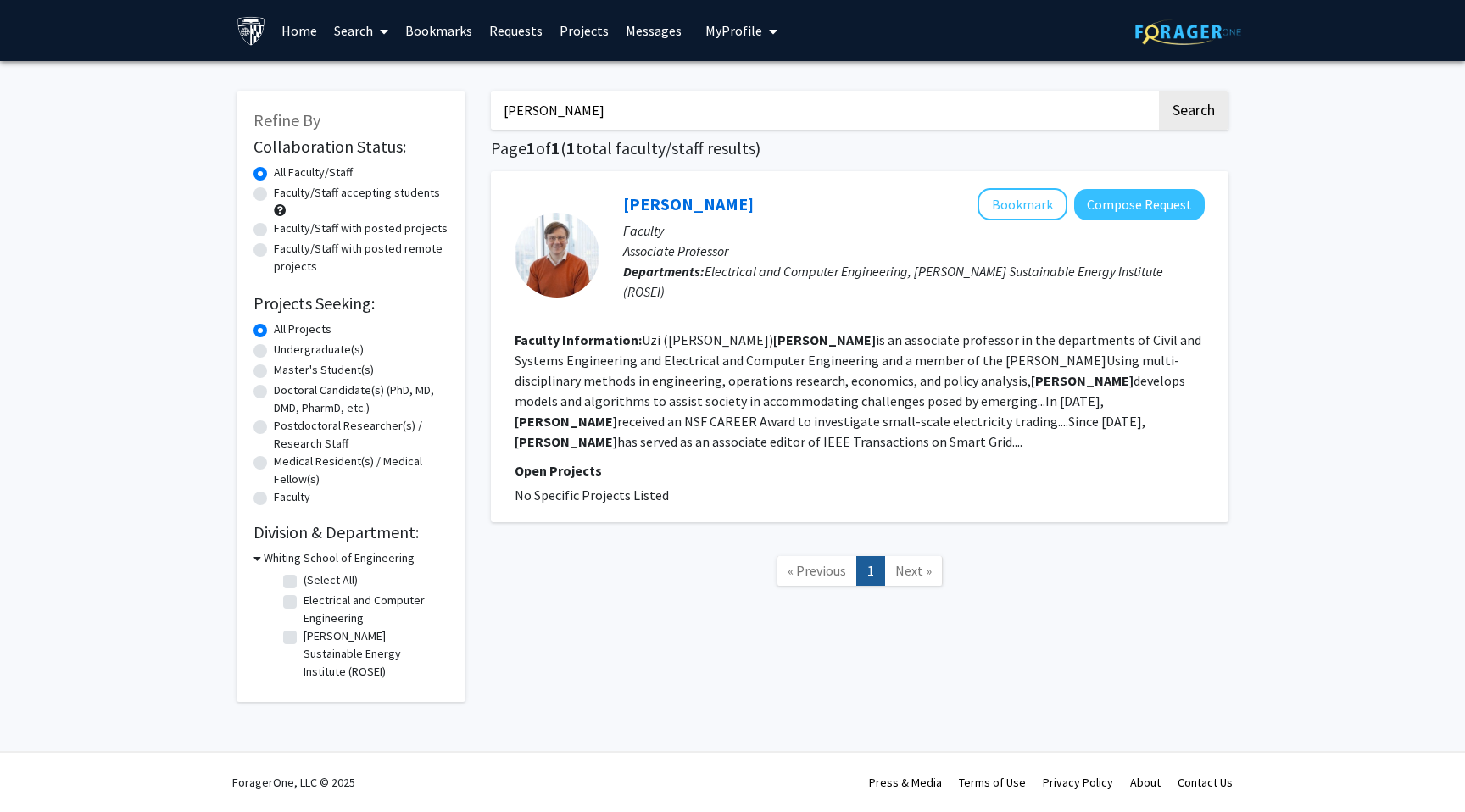
click at [518, 107] on input "[PERSON_NAME]" at bounding box center [824, 110] width 666 height 39
type input "[PERSON_NAME]"
click at [1160, 91] on button "Search" at bounding box center [1195, 110] width 70 height 39
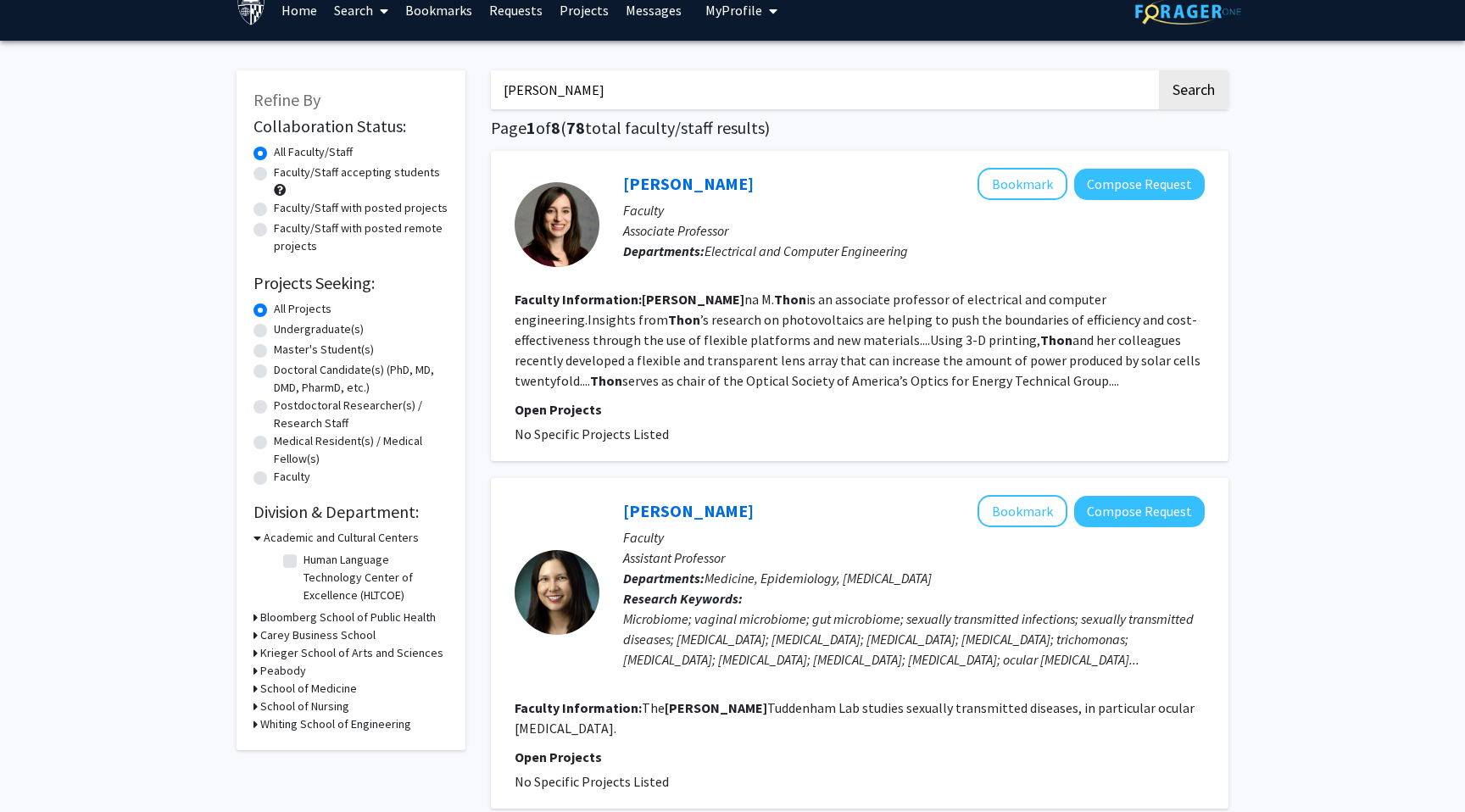
scroll to position [22, 0]
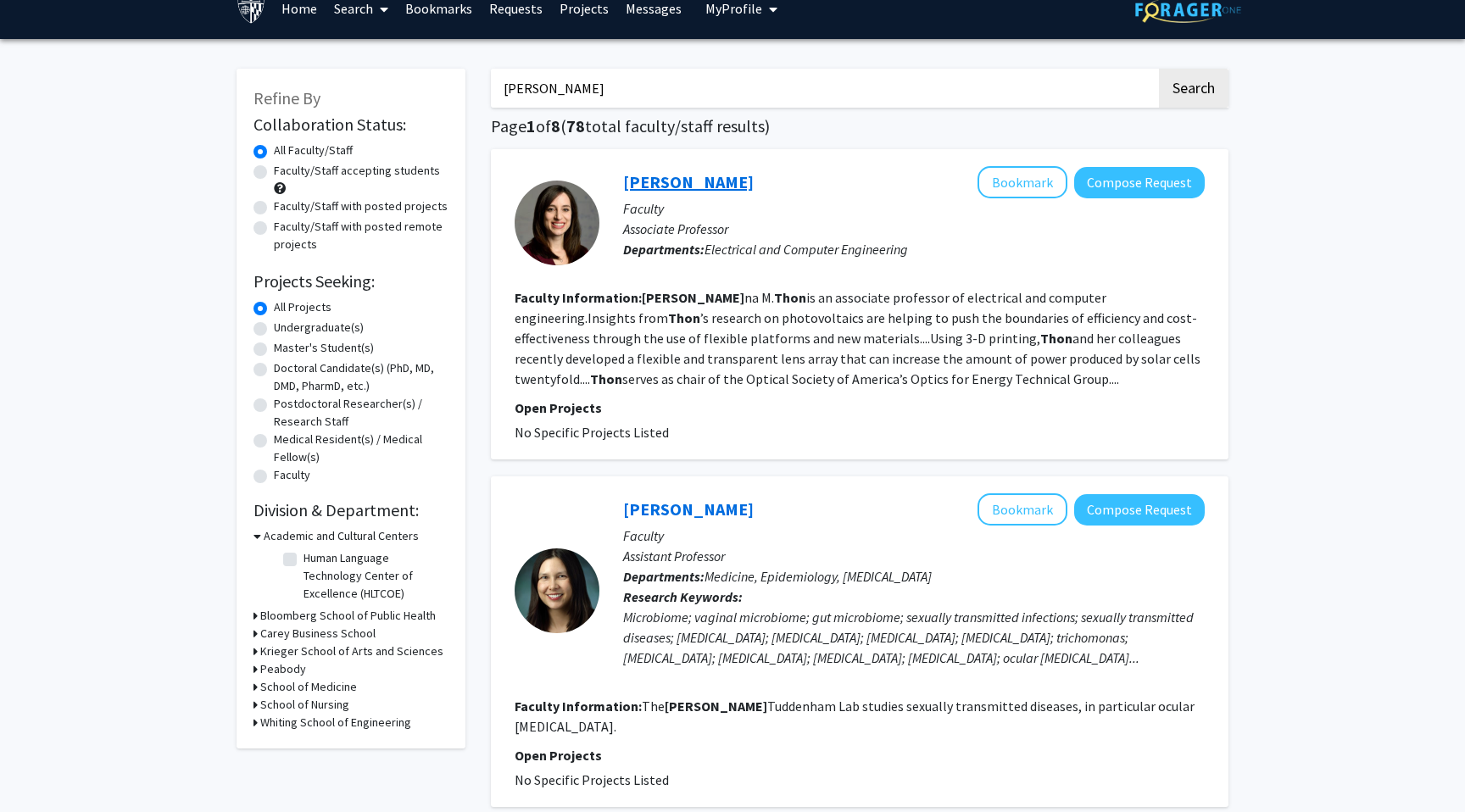
click at [668, 181] on link "[PERSON_NAME]" at bounding box center [689, 181] width 131 height 21
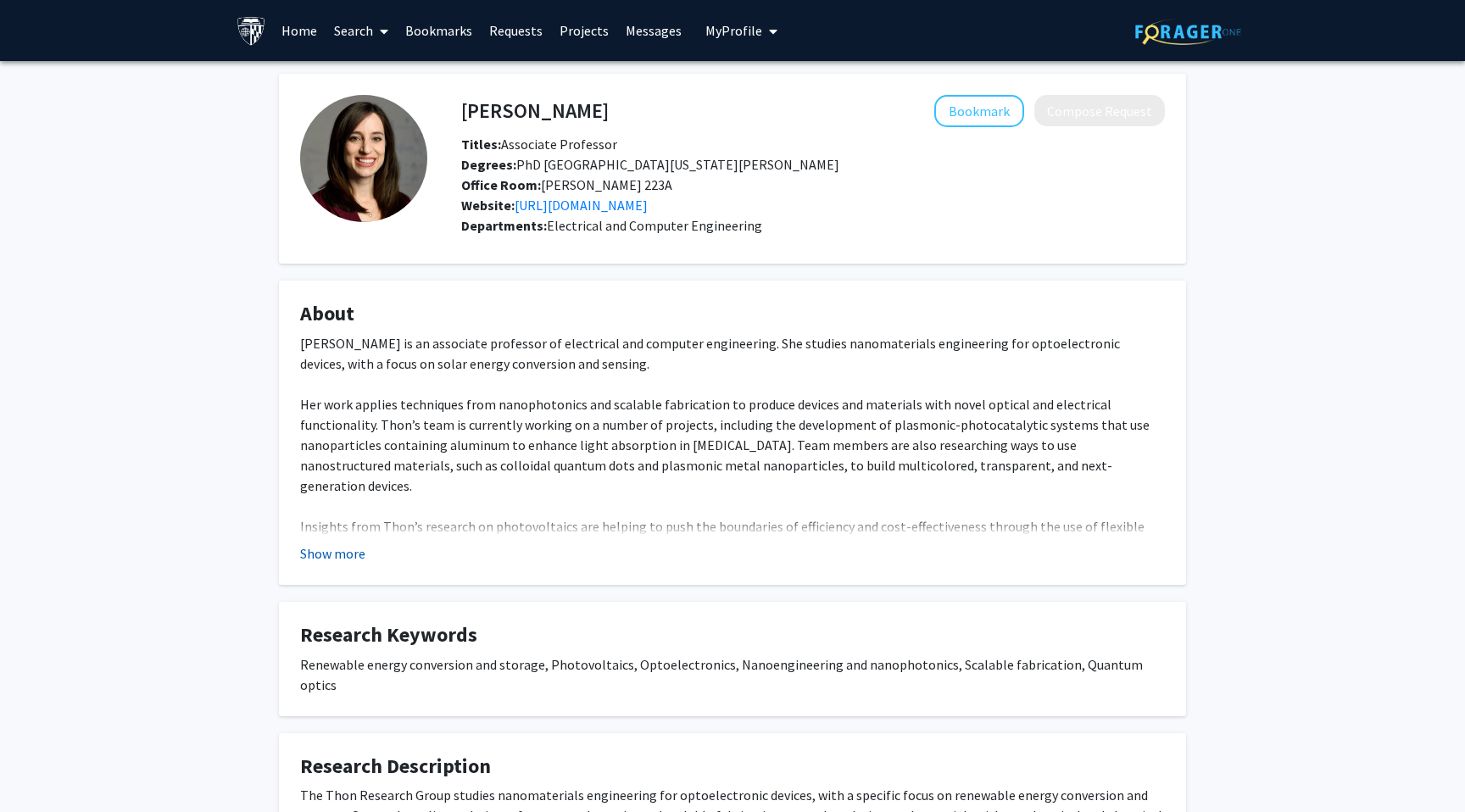
click at [347, 555] on button "Show more" at bounding box center [332, 554] width 65 height 21
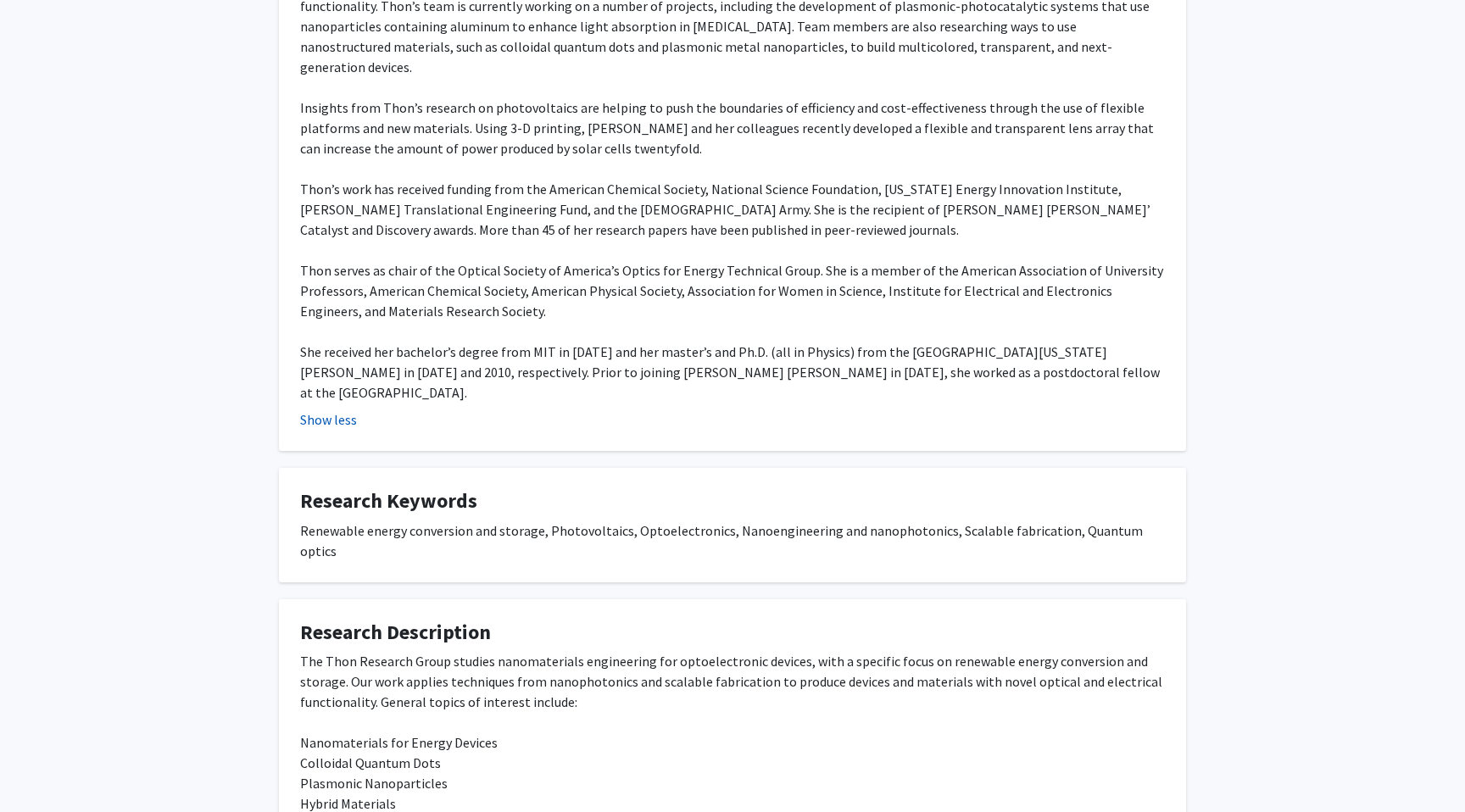
scroll to position [554, 0]
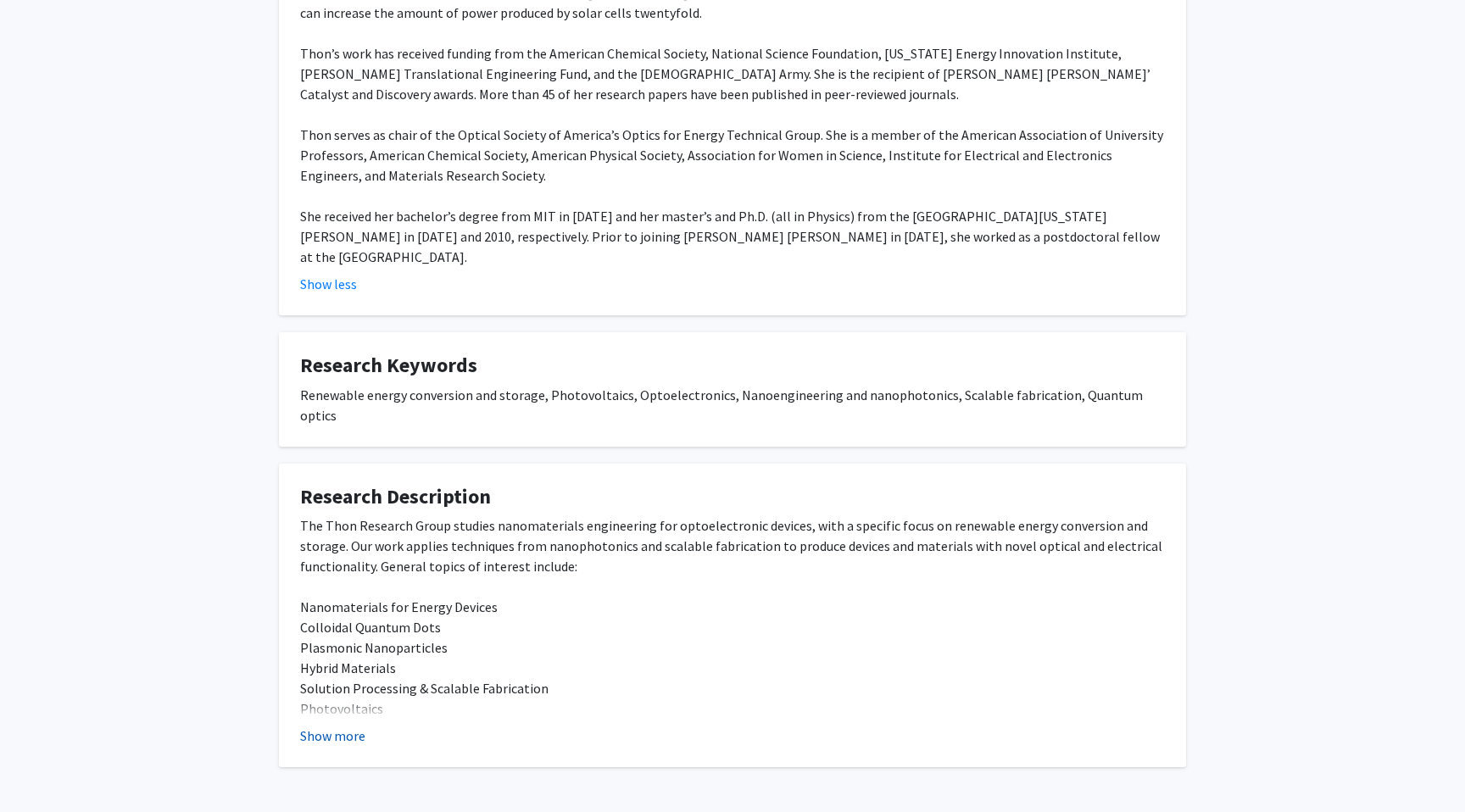
click at [314, 725] on button "Show more" at bounding box center [332, 735] width 65 height 21
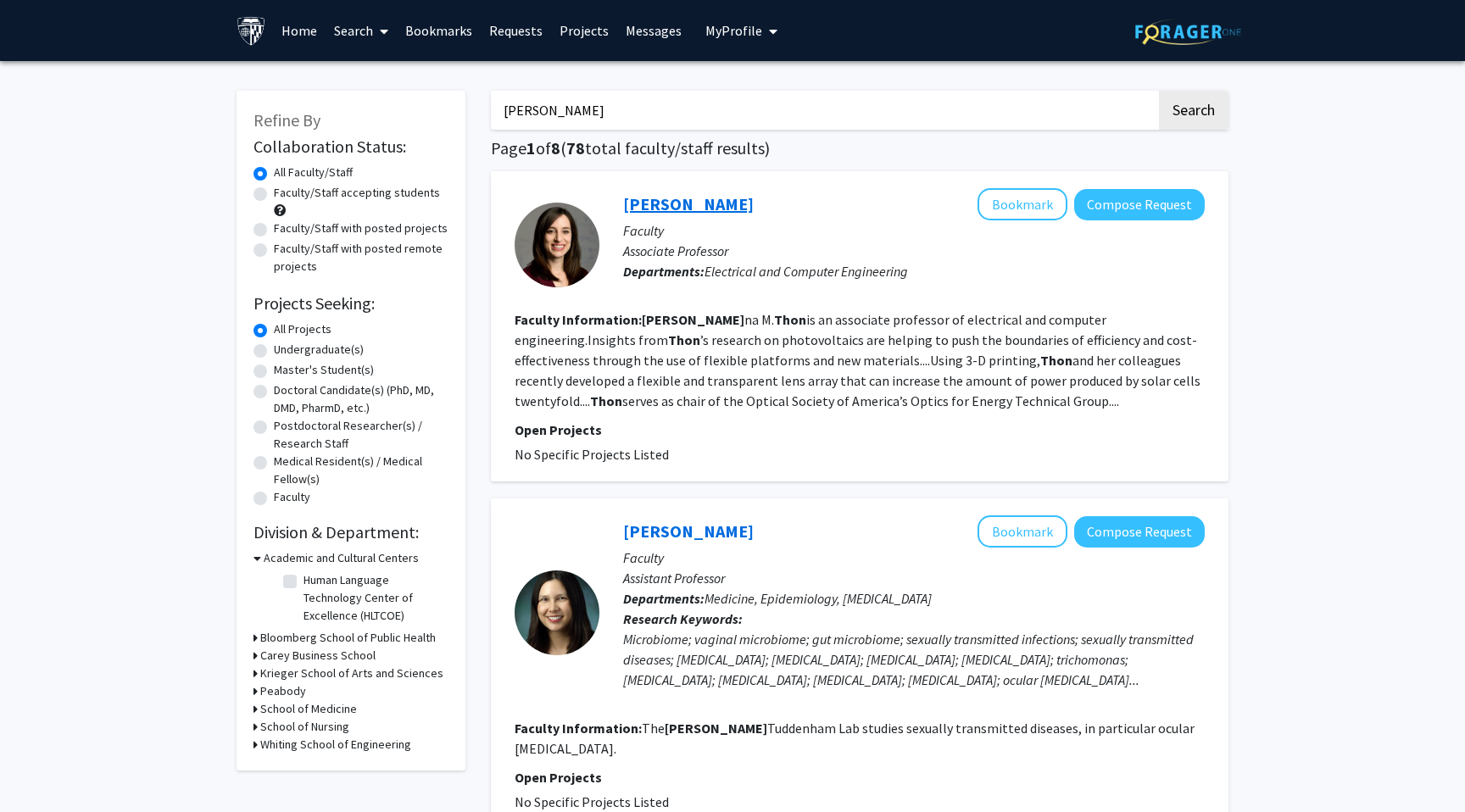
click at [684, 205] on link "[PERSON_NAME]" at bounding box center [689, 203] width 131 height 21
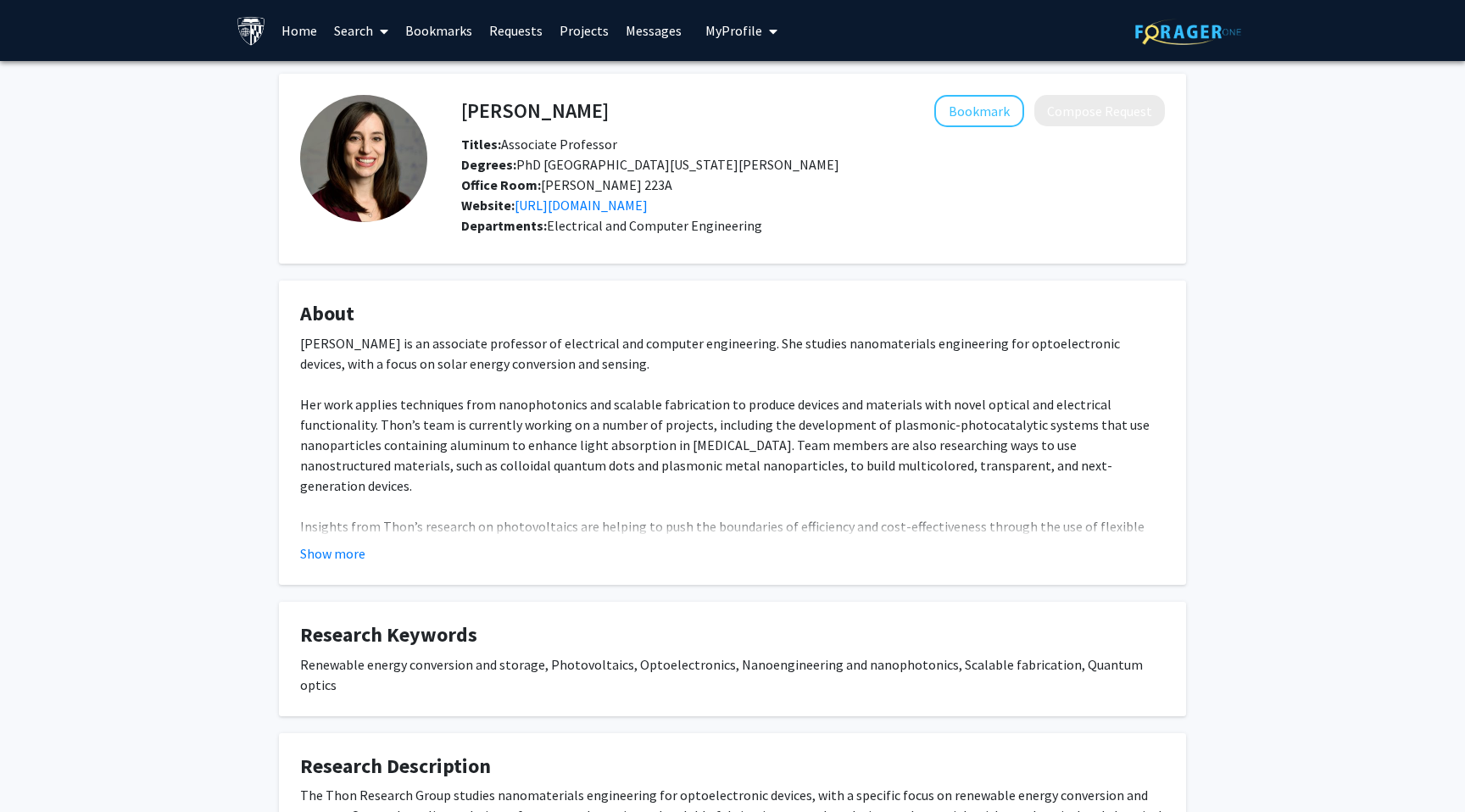
click at [373, 562] on fg-card "About [PERSON_NAME] is an associate professor of electrical and computer engine…" at bounding box center [732, 433] width 907 height 304
click at [358, 561] on button "Show more" at bounding box center [332, 554] width 65 height 21
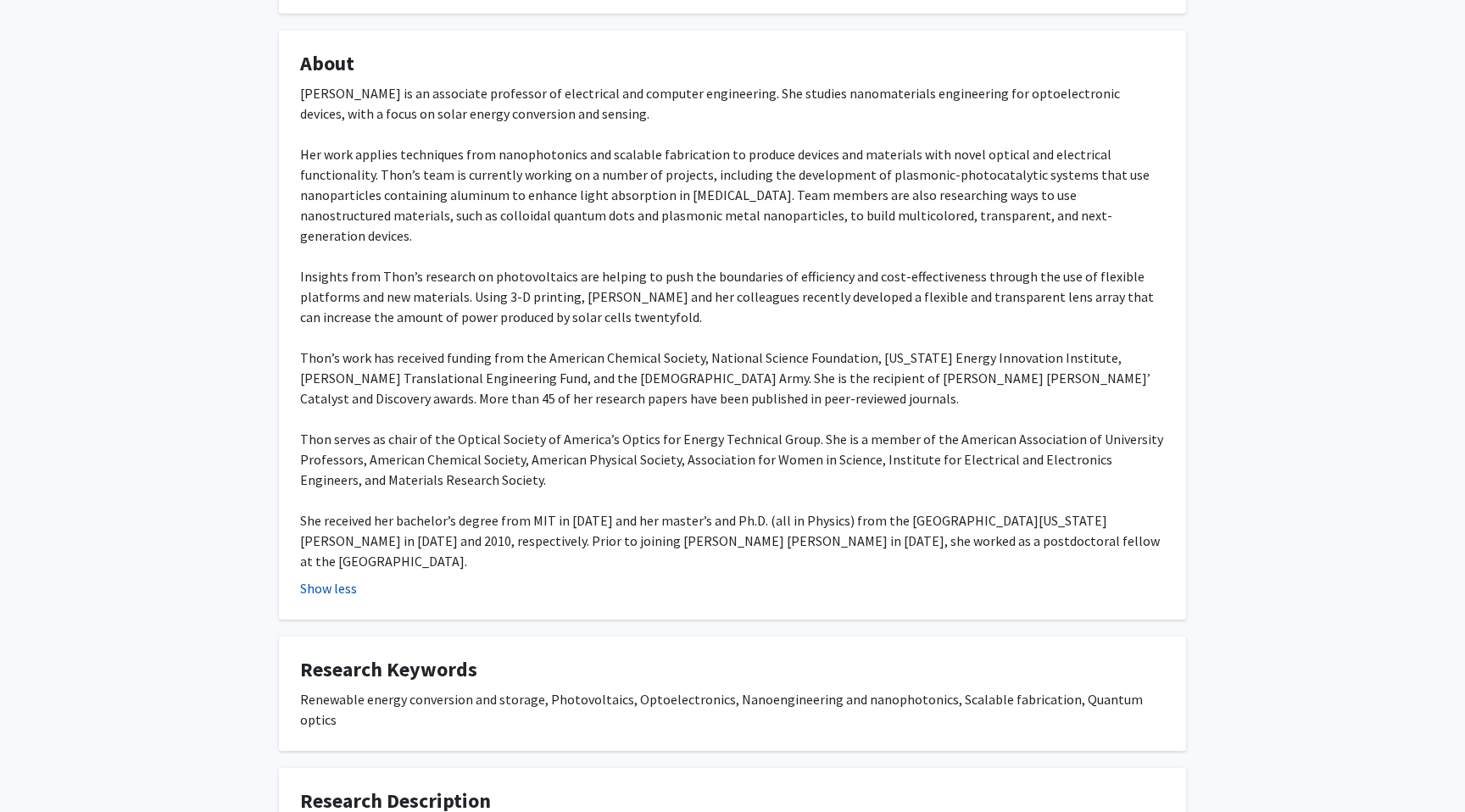
scroll to position [330, 0]
